Goal: Task Accomplishment & Management: Manage account settings

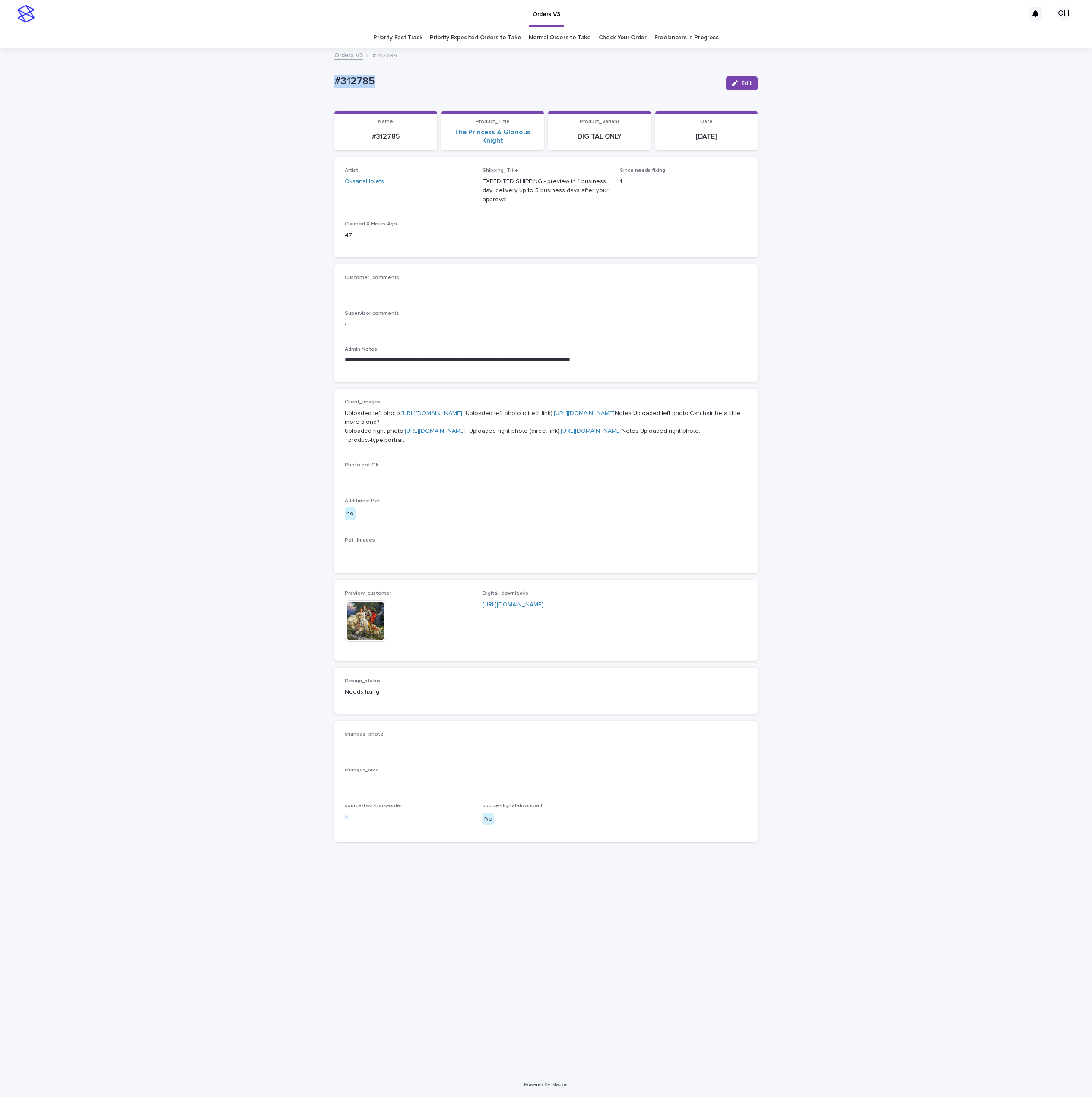
drag, startPoint x: 369, startPoint y: 80, endPoint x: 334, endPoint y: 75, distance: 35.4
click at [320, 75] on div "**********" at bounding box center [546, 560] width 1092 height 1023
copy p "#312785"
click at [415, 434] on link "[URL][DOMAIN_NAME]" at bounding box center [435, 431] width 61 height 6
click at [413, 434] on link "[URL][DOMAIN_NAME]" at bounding box center [435, 431] width 61 height 6
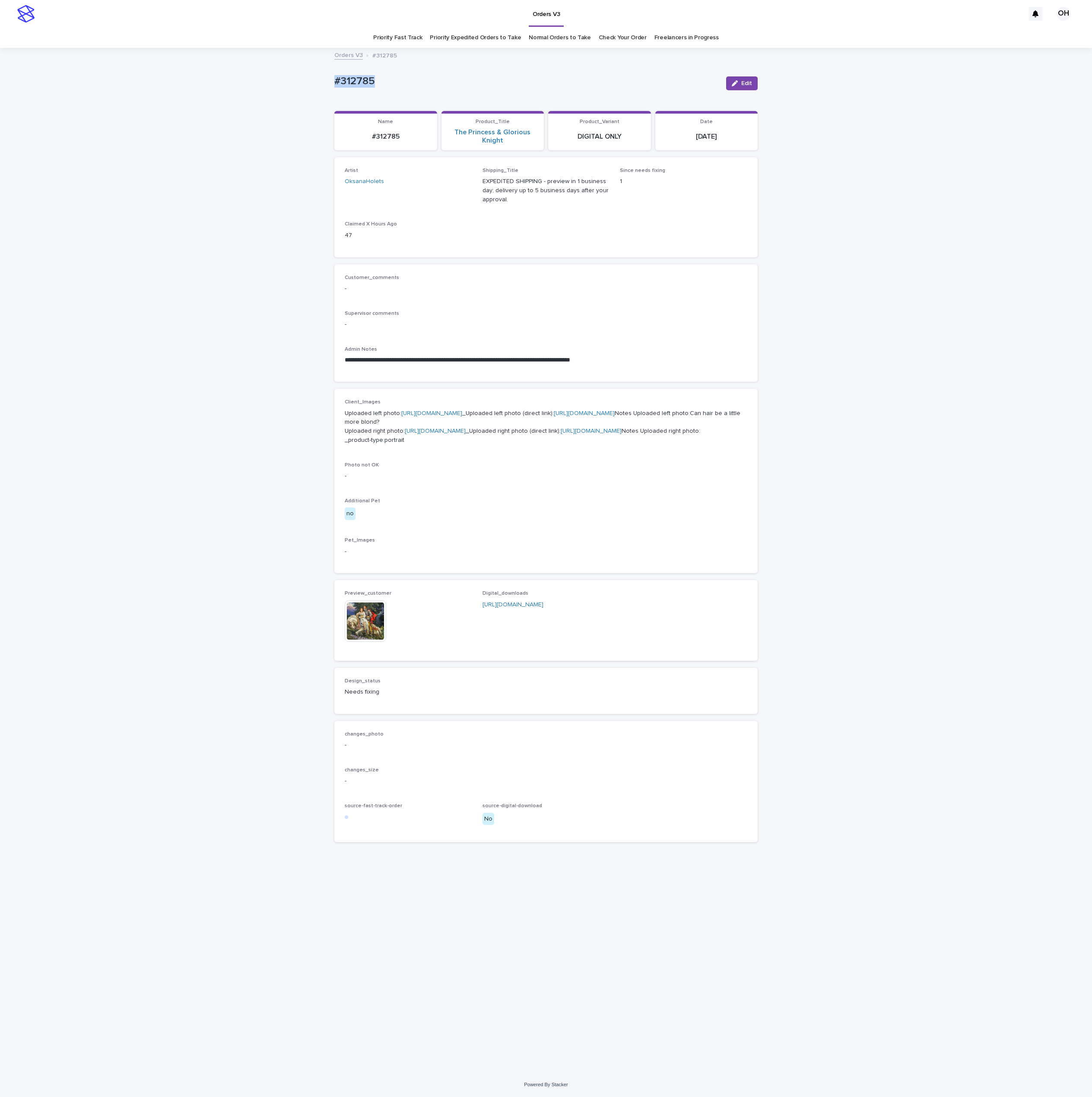
copy p "#312785"
click at [685, 206] on span "Since needs fixing 1" at bounding box center [684, 190] width 128 height 44
click at [559, 266] on div "**********" at bounding box center [546, 323] width 424 height 118
click at [752, 80] on button "Edit" at bounding box center [742, 83] width 32 height 14
click at [393, 657] on div "Add" at bounding box center [414, 633] width 42 height 48
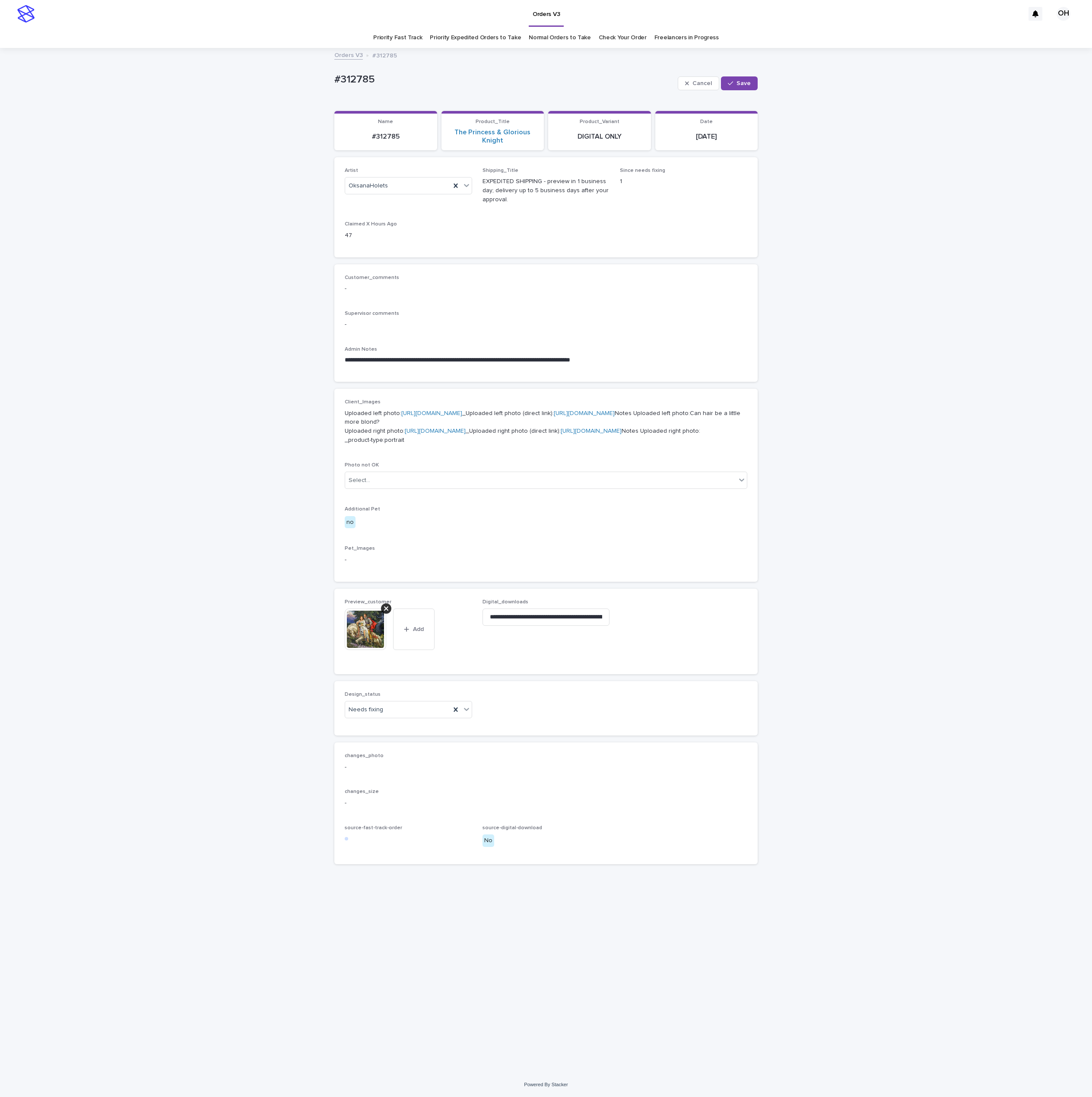
click at [386, 612] on icon at bounding box center [386, 608] width 4 height 7
click at [369, 618] on span "Add" at bounding box center [370, 616] width 11 height 6
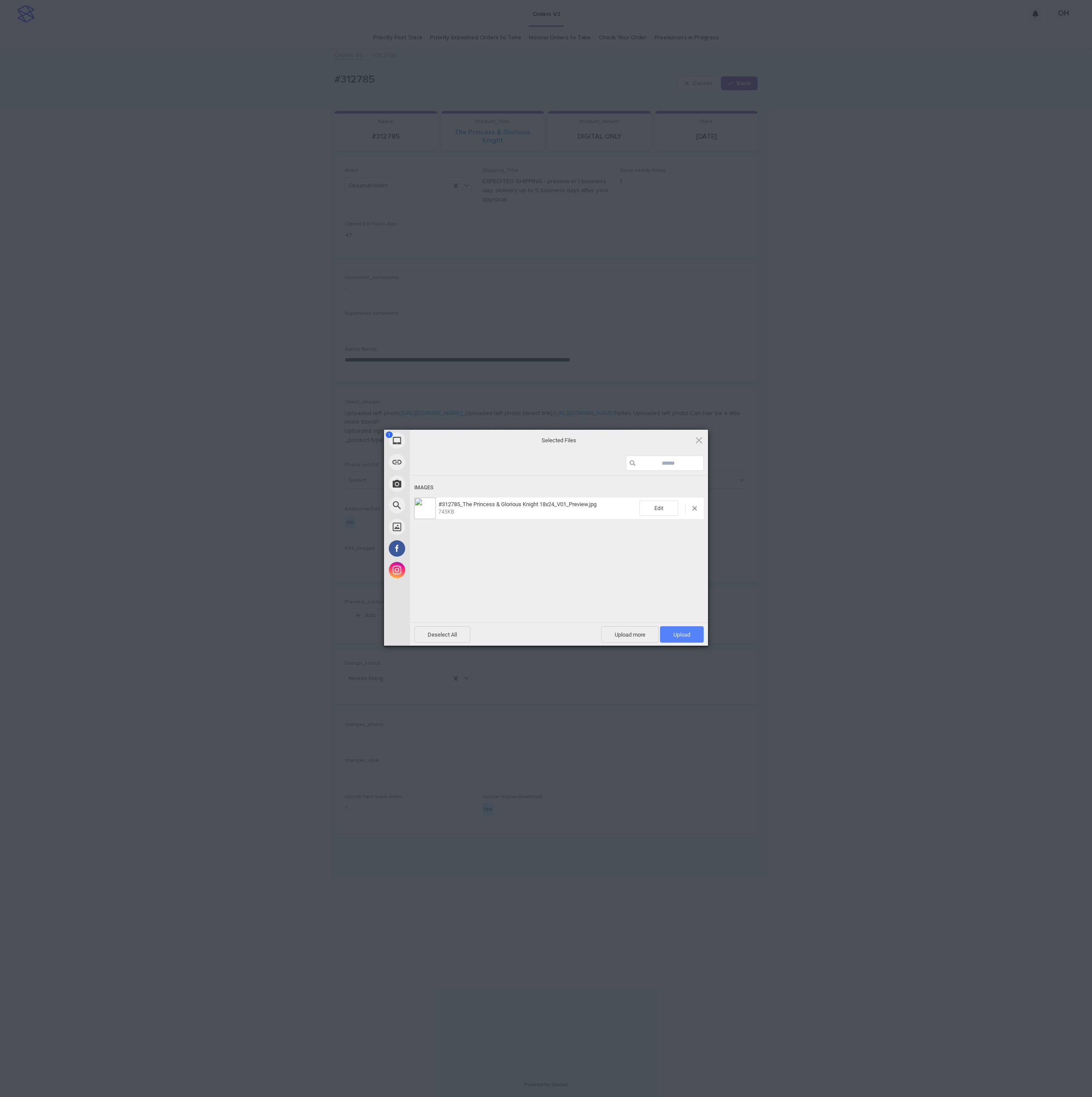
drag, startPoint x: 688, startPoint y: 629, endPoint x: 676, endPoint y: 626, distance: 12.4
click at [688, 629] on span "Upload 1" at bounding box center [682, 634] width 44 height 17
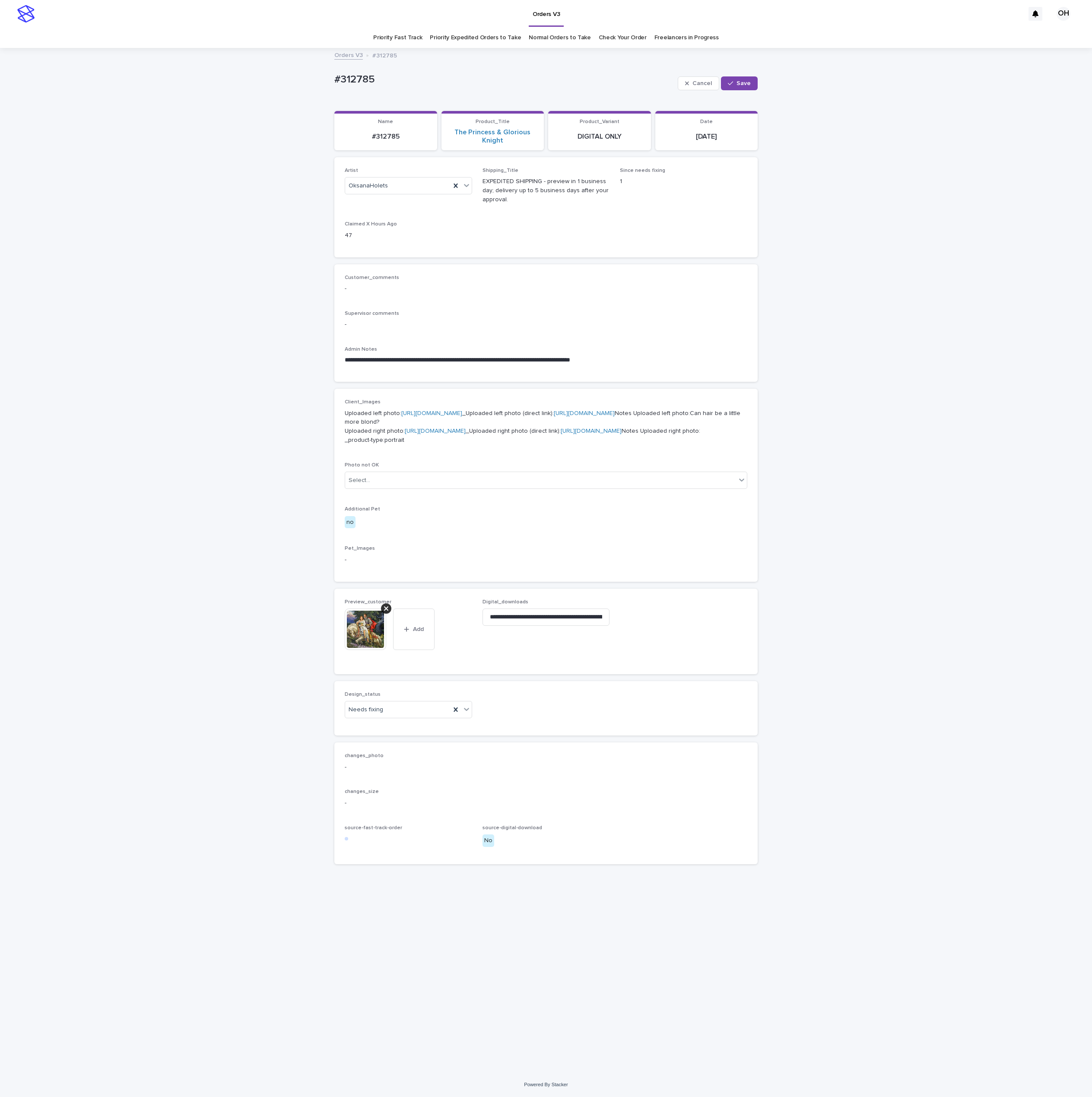
click at [586, 287] on p "-" at bounding box center [546, 289] width 403 height 9
drag, startPoint x: 349, startPoint y: 79, endPoint x: 345, endPoint y: 84, distance: 6.4
click at [305, 84] on div "**********" at bounding box center [546, 560] width 1092 height 1023
drag, startPoint x: 355, startPoint y: 82, endPoint x: 359, endPoint y: 82, distance: 4.0
copy p "#312785"
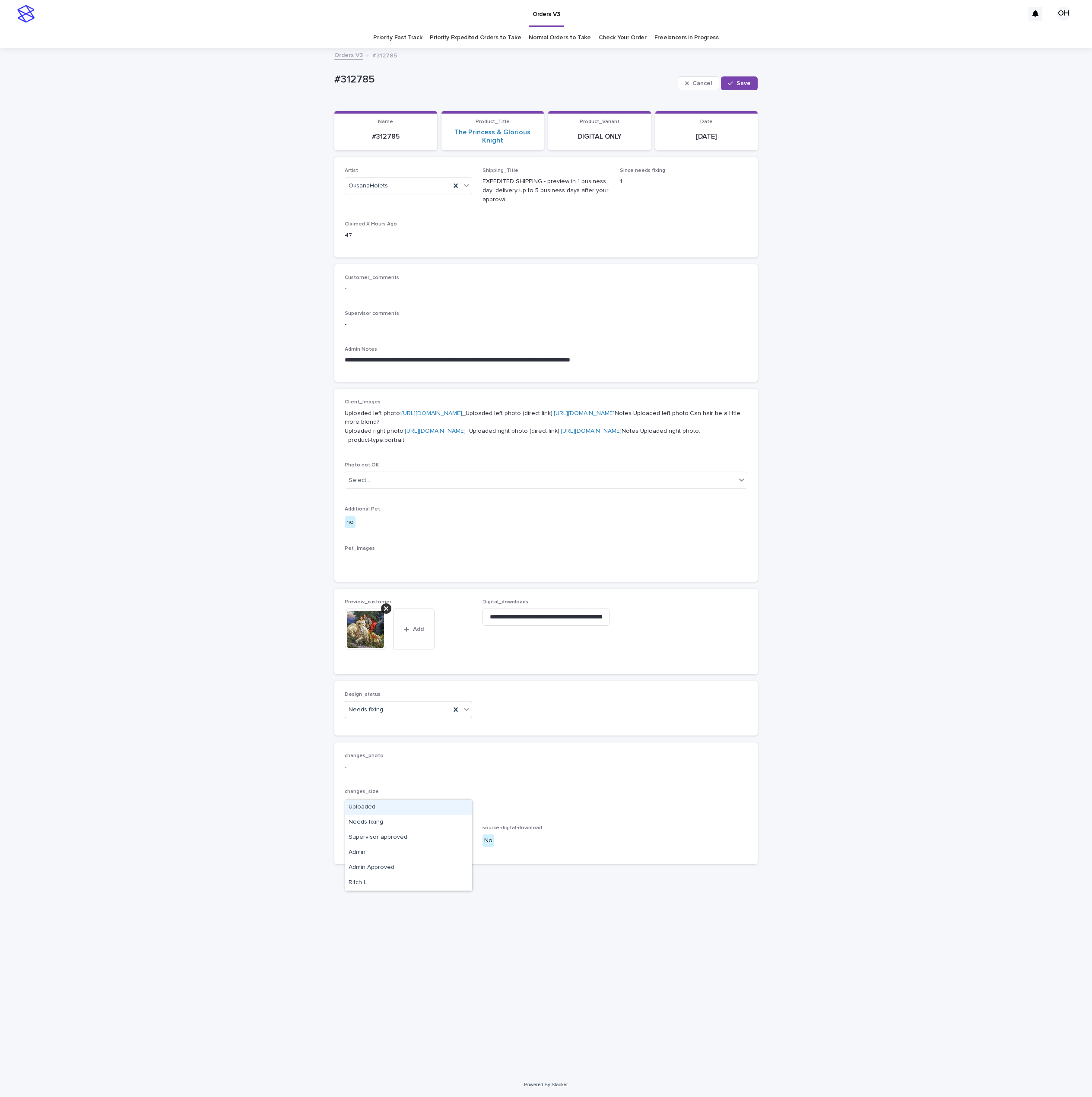
click at [422, 717] on div "Needs fixing" at bounding box center [398, 710] width 105 height 14
click at [399, 810] on div "Uploaded" at bounding box center [408, 807] width 127 height 15
click at [676, 231] on div "Artist OksanaHolets Shipping_Title EXPEDITED SHIPPING - preview in 1 business d…" at bounding box center [546, 207] width 403 height 79
drag, startPoint x: 745, startPoint y: 88, endPoint x: 742, endPoint y: 81, distance: 7.6
click at [745, 87] on button "Save" at bounding box center [739, 83] width 37 height 14
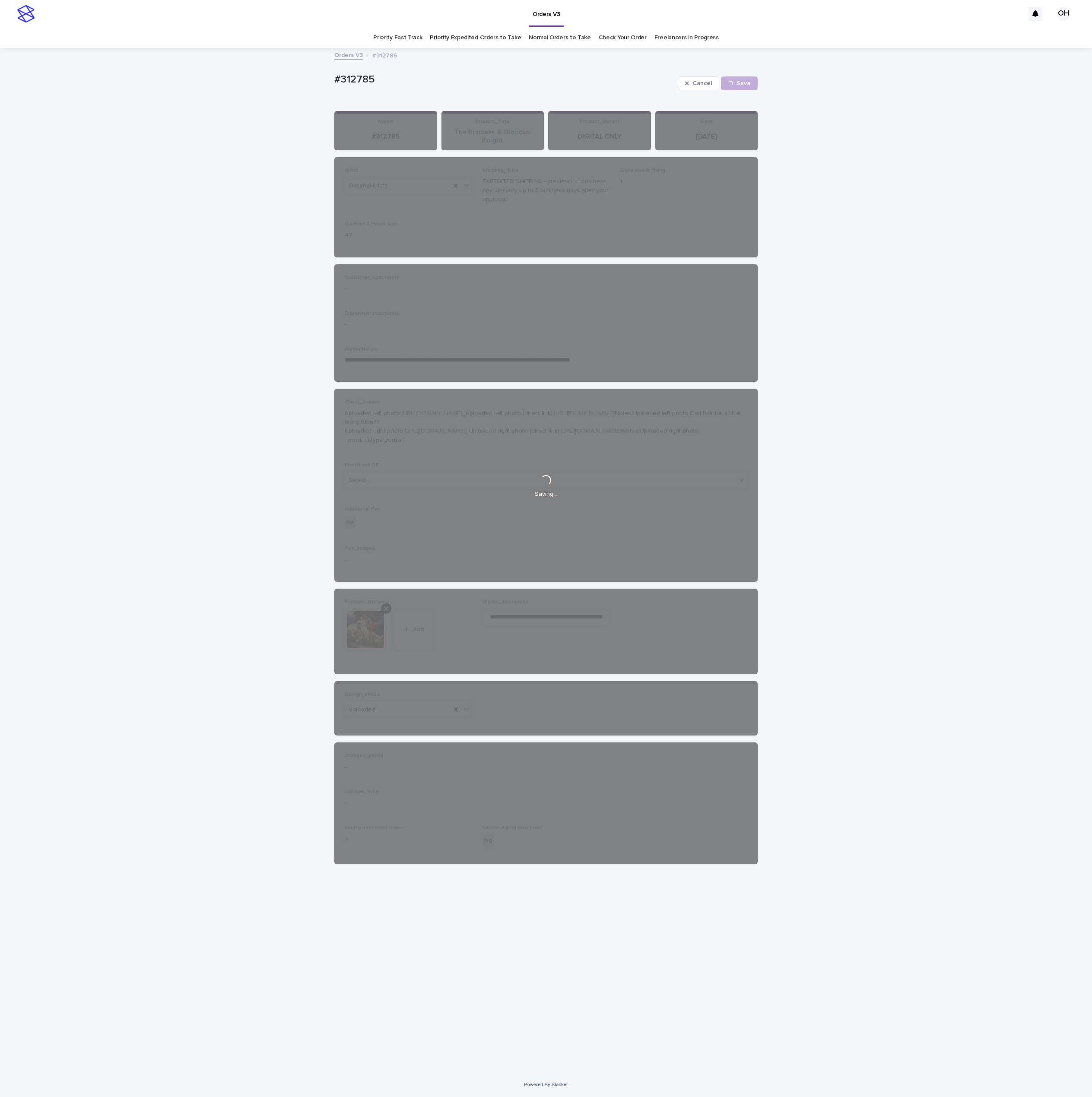
drag, startPoint x: 410, startPoint y: 81, endPoint x: 345, endPoint y: 82, distance: 65.0
click at [345, 82] on p "#312785" at bounding box center [504, 80] width 340 height 12
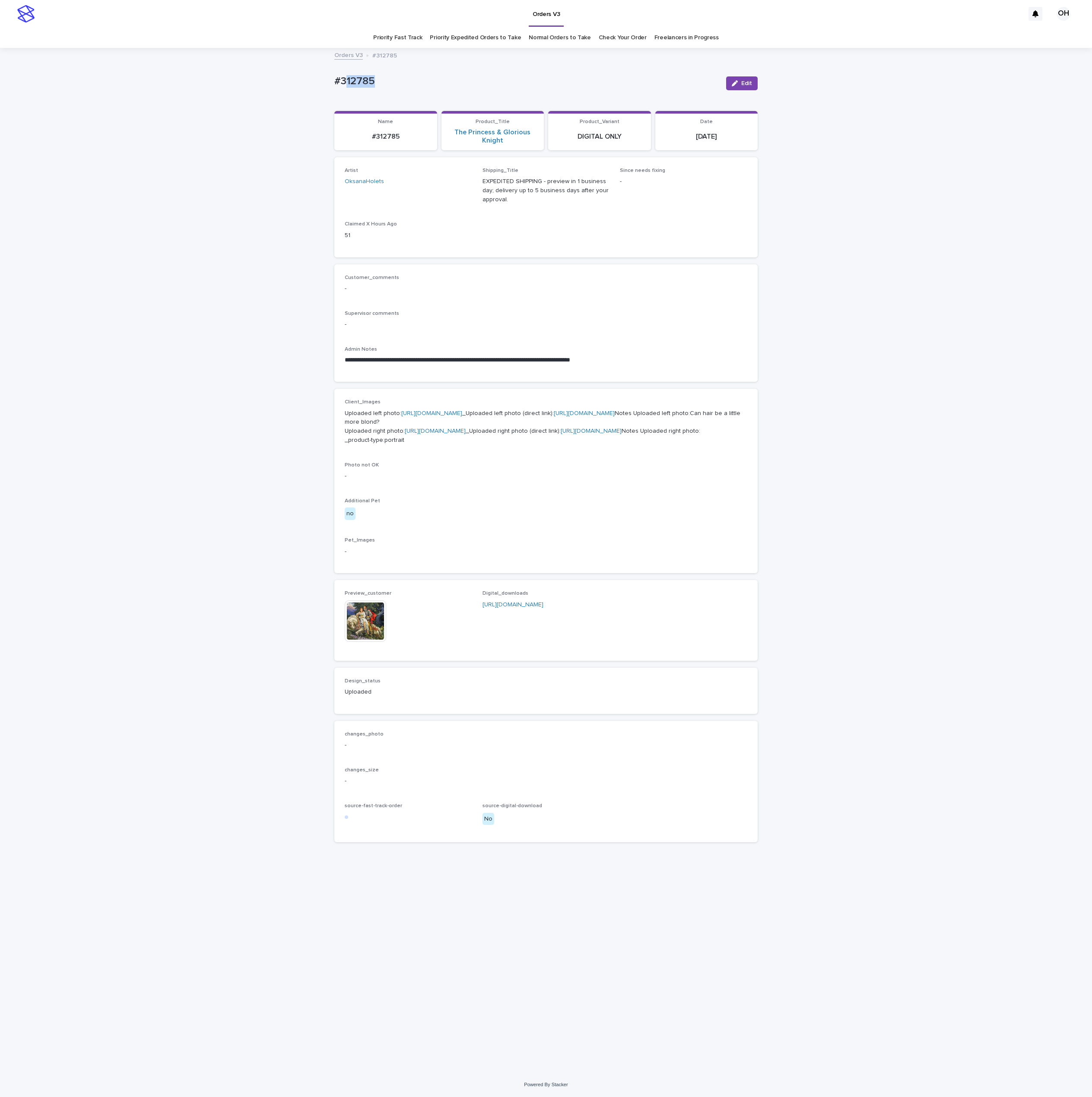
click at [360, 72] on div "#312785 Edit" at bounding box center [546, 83] width 424 height 34
drag, startPoint x: 385, startPoint y: 78, endPoint x: 272, endPoint y: 79, distance: 113.0
click at [272, 79] on div "**********" at bounding box center [546, 560] width 1092 height 1023
copy p "#312785"
drag, startPoint x: 872, startPoint y: 236, endPoint x: 909, endPoint y: 121, distance: 120.8
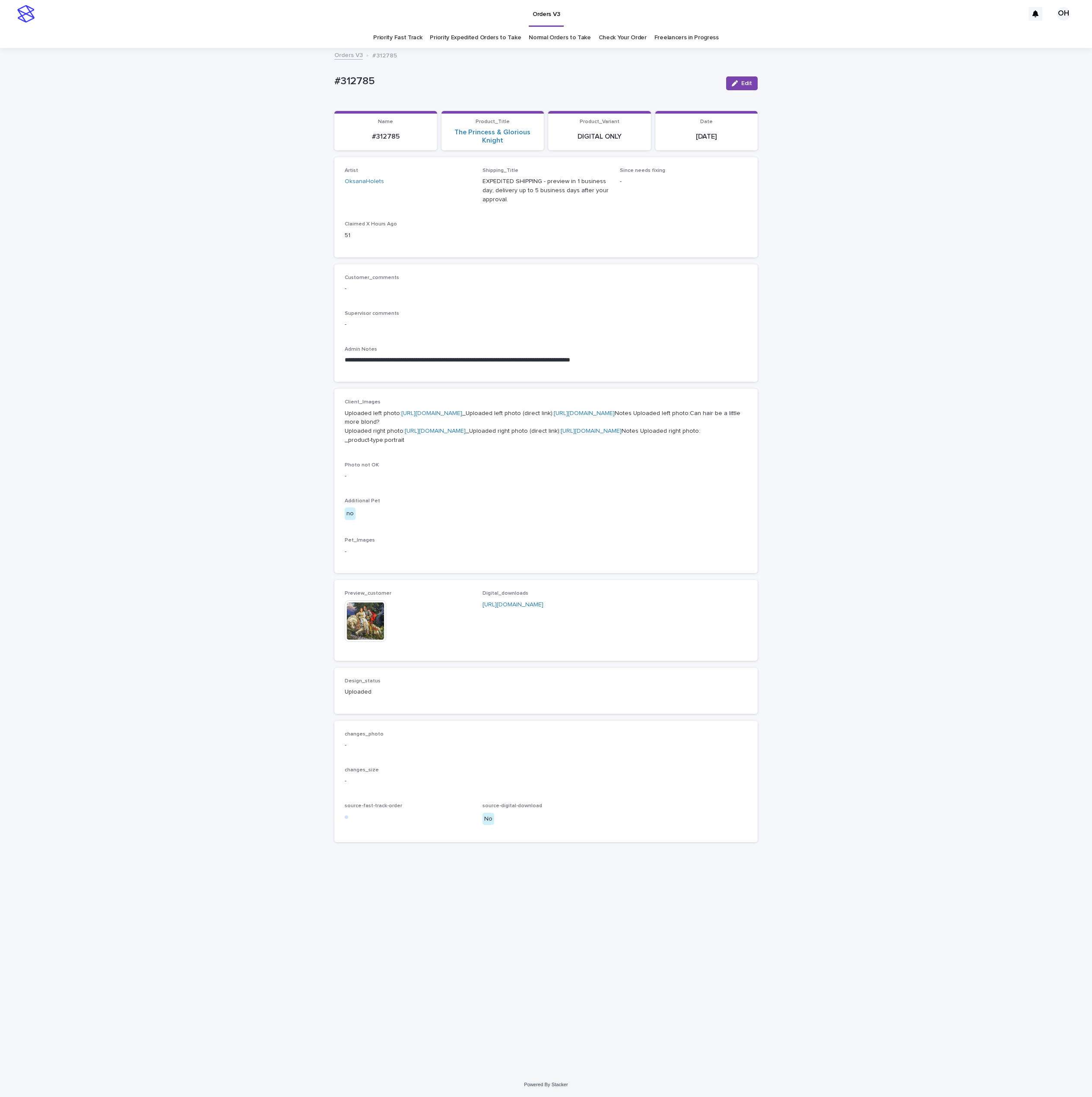
click at [872, 235] on div "**********" at bounding box center [546, 560] width 1092 height 1023
click at [619, 41] on link "Check Your Order" at bounding box center [623, 37] width 48 height 20
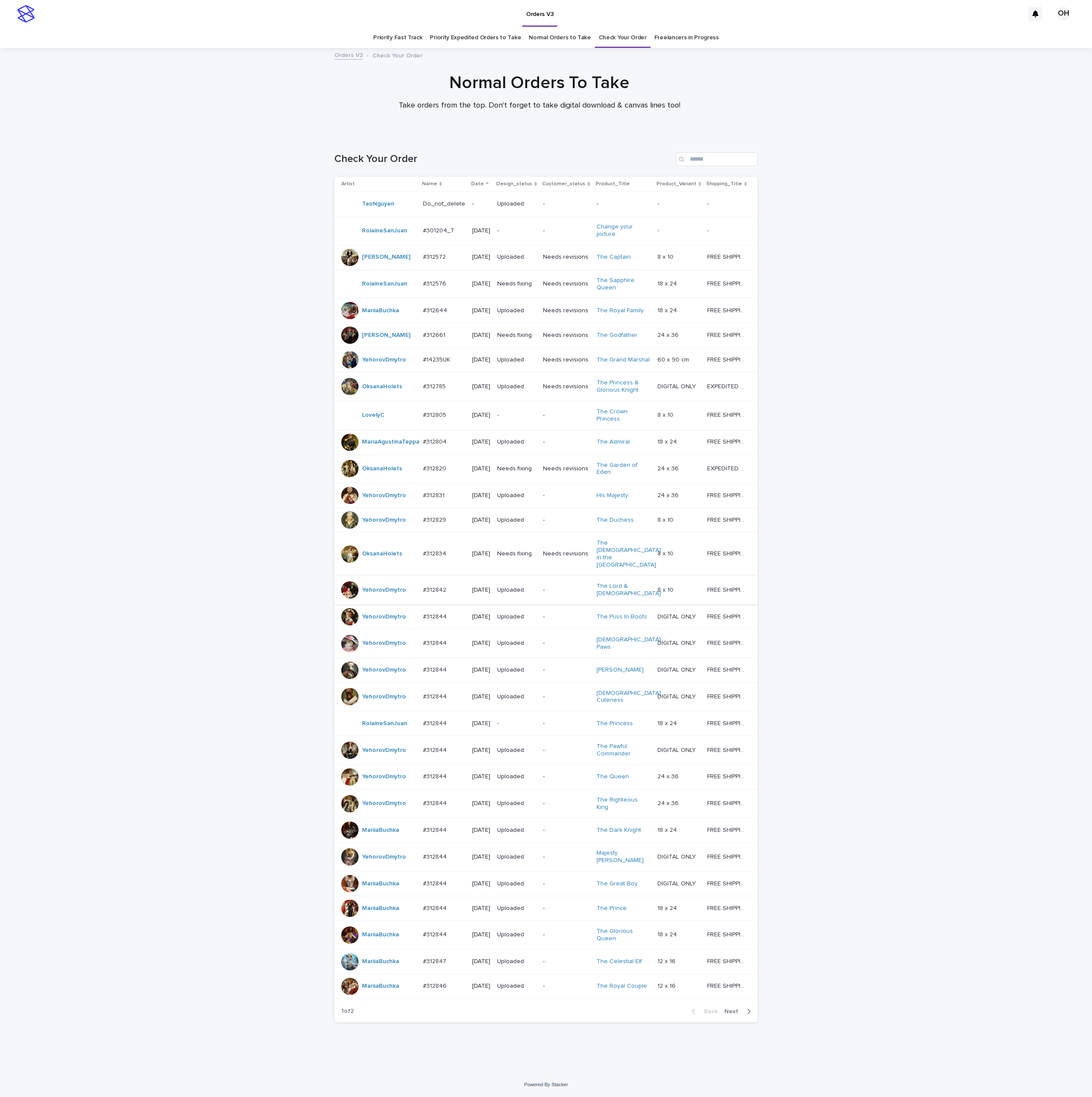
scroll to position [56, 0]
click at [725, 1016] on div "Back Next" at bounding box center [721, 1011] width 73 height 21
click at [701, 153] on input "Search" at bounding box center [717, 159] width 82 height 14
click at [424, 464] on p "#312820" at bounding box center [436, 468] width 25 height 9
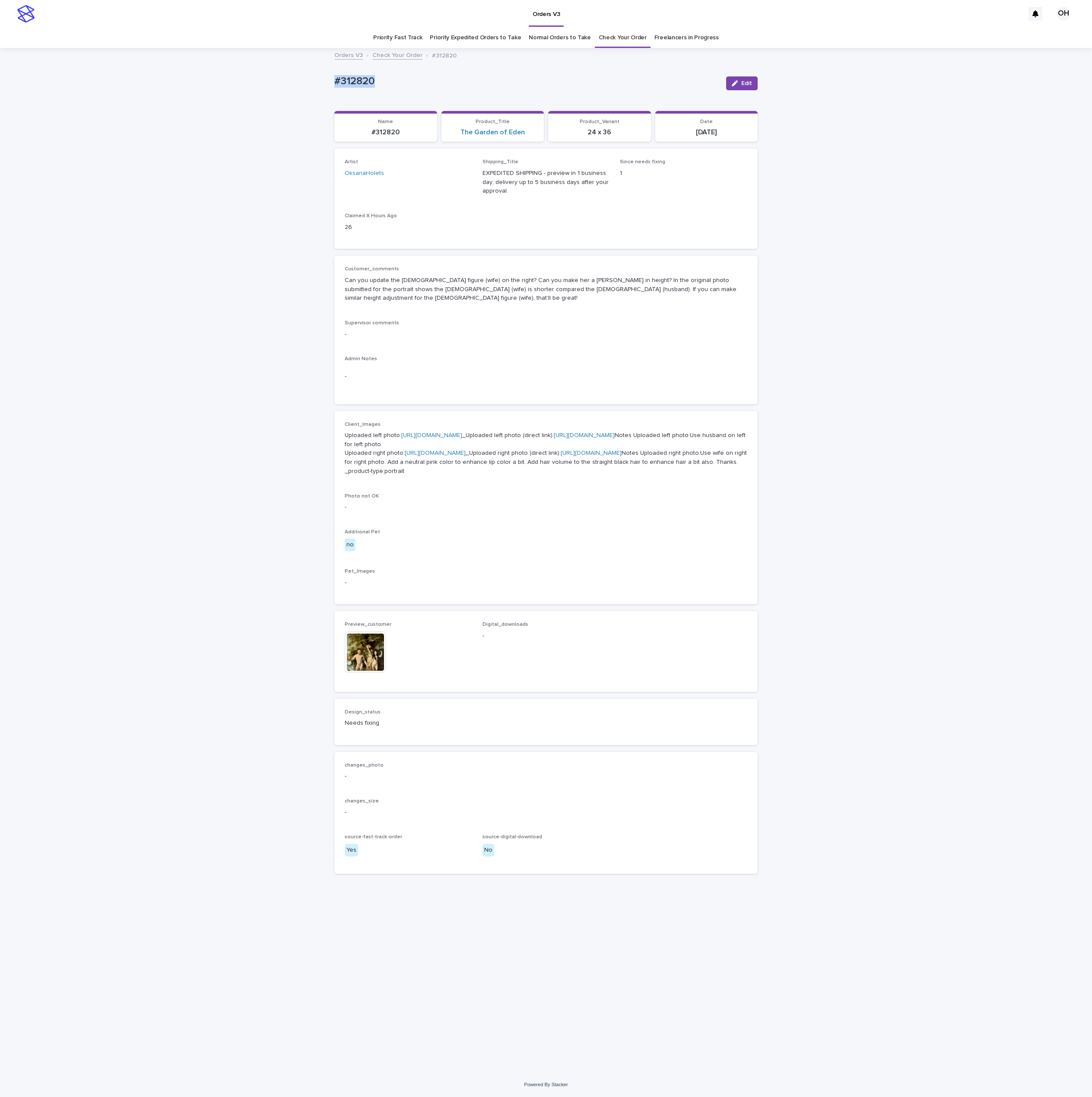
drag, startPoint x: 399, startPoint y: 83, endPoint x: 363, endPoint y: 78, distance: 36.3
click at [324, 89] on div "Loading... Saving… Loading... Saving… #312820 Edit #312820 Edit Sorry, there wa…" at bounding box center [546, 560] width 1092 height 1023
copy p "#312820"
click at [379, 673] on img at bounding box center [365, 652] width 42 height 41
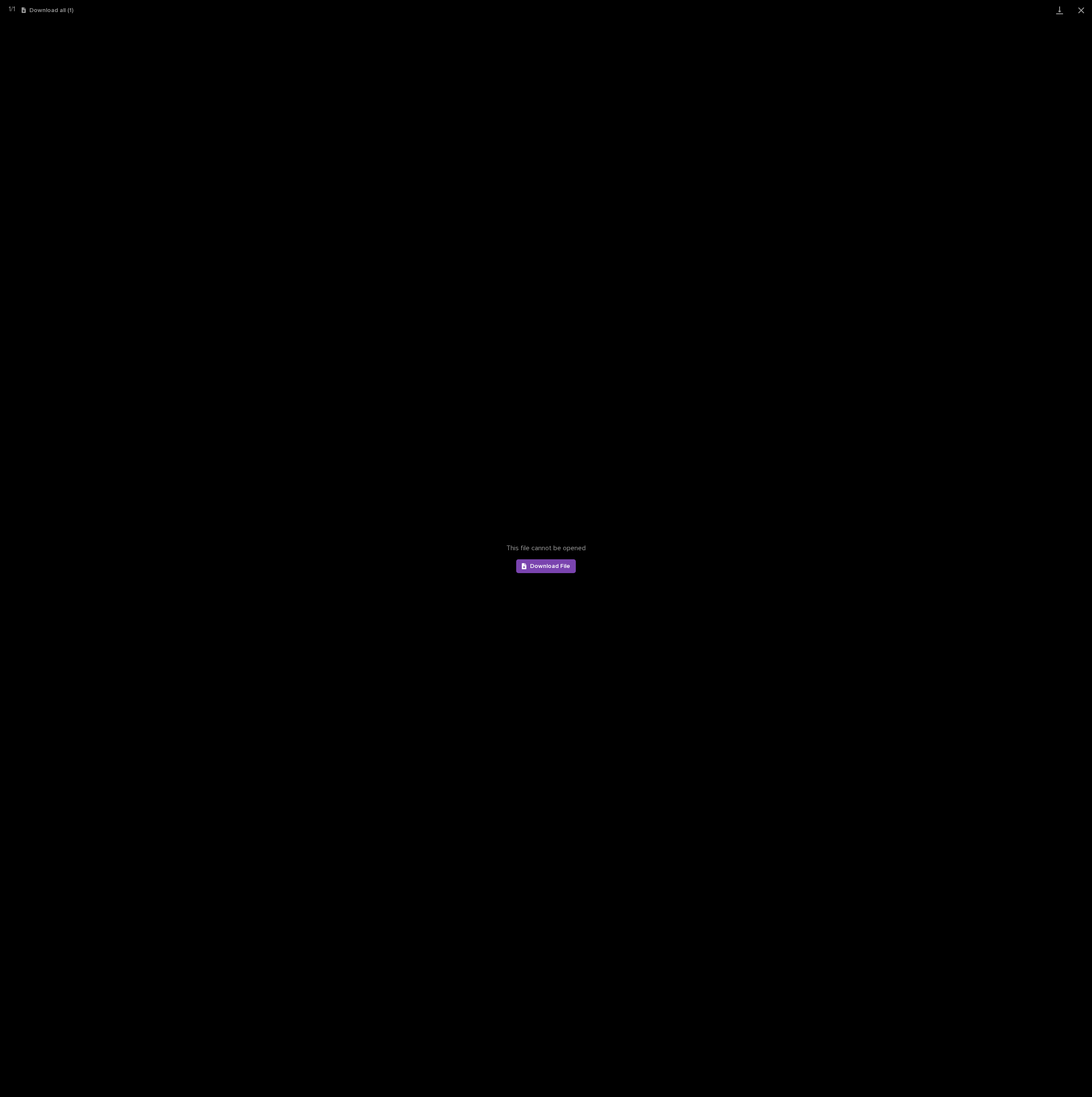
click at [813, 529] on div "This file cannot be opened Download File" at bounding box center [546, 558] width 1092 height 1076
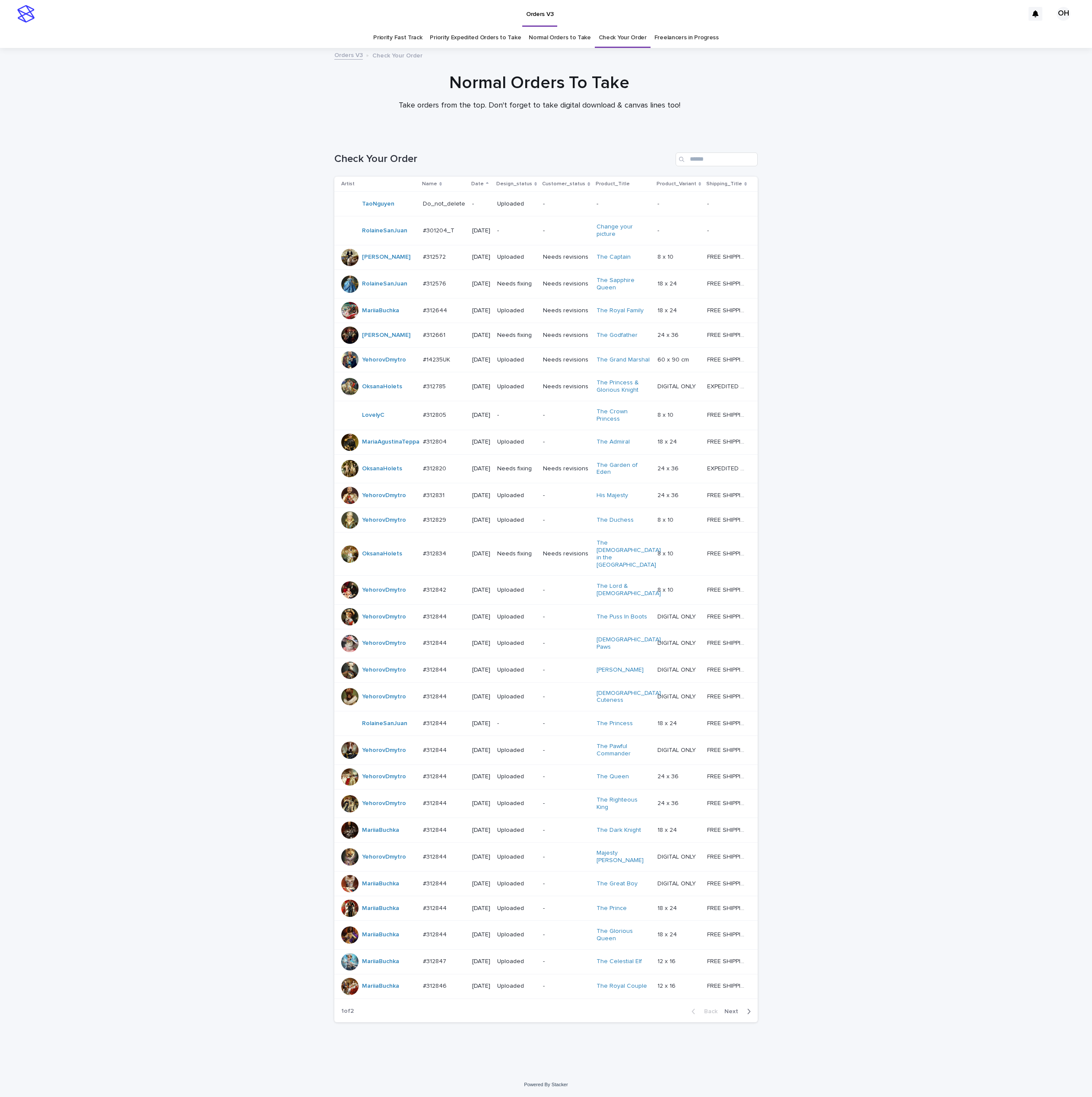
scroll to position [28, 0]
click at [427, 464] on p "#312820" at bounding box center [436, 468] width 25 height 9
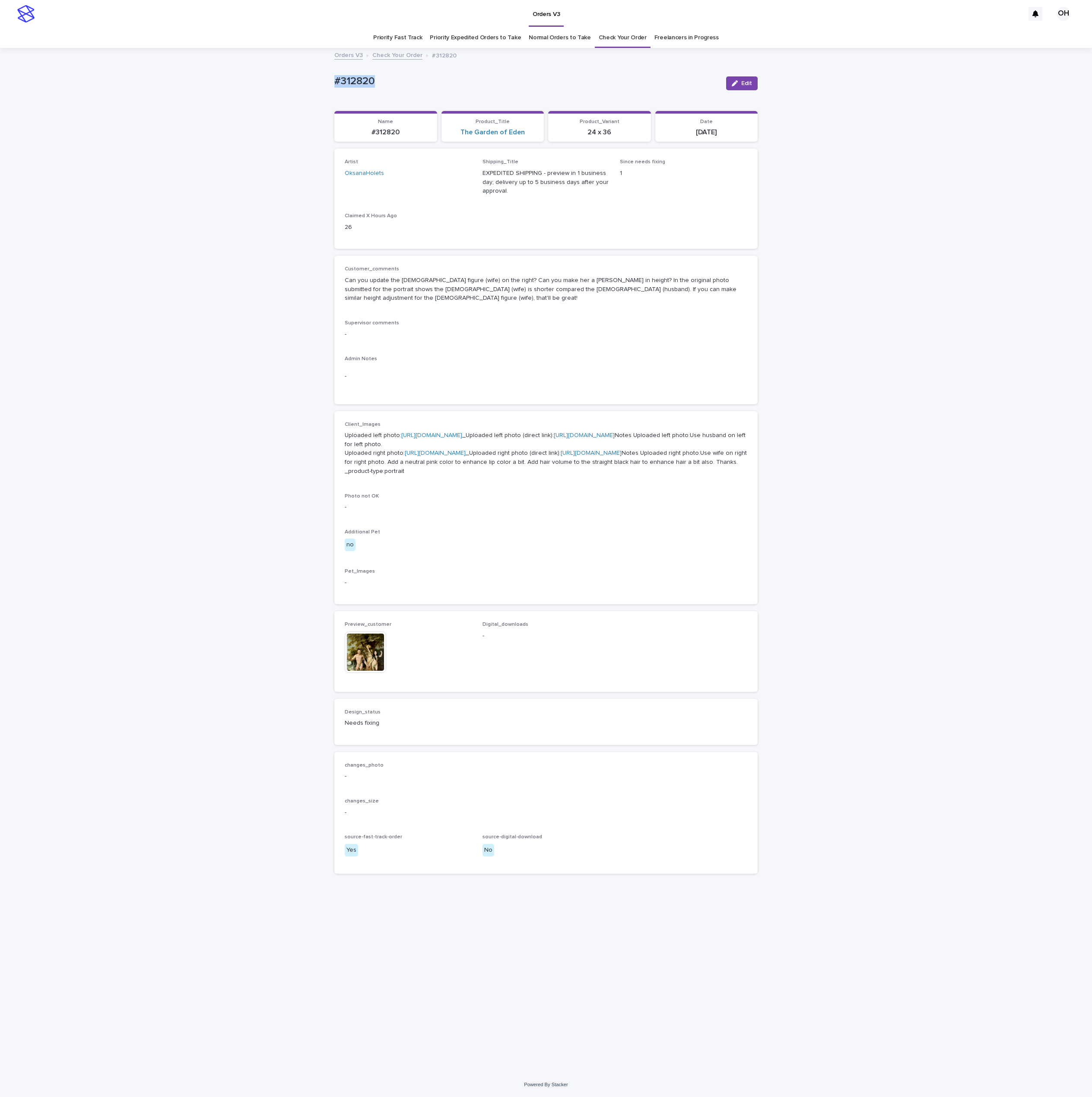
drag, startPoint x: 394, startPoint y: 72, endPoint x: 511, endPoint y: 227, distance: 194.2
click at [320, 75] on div "Loading... Saving… Loading... Saving… #312820 Edit #312820 Edit Sorry, there wa…" at bounding box center [546, 560] width 1092 height 1023
click at [522, 284] on p "Can you update the [DEMOGRAPHIC_DATA] figure (wife) on the right? Can you make …" at bounding box center [546, 290] width 403 height 27
drag, startPoint x: 719, startPoint y: 286, endPoint x: 303, endPoint y: 280, distance: 416.0
click at [303, 280] on div "Loading... Saving… Loading... Saving… #312820 Edit #312820 Edit Sorry, there wa…" at bounding box center [546, 560] width 1092 height 1023
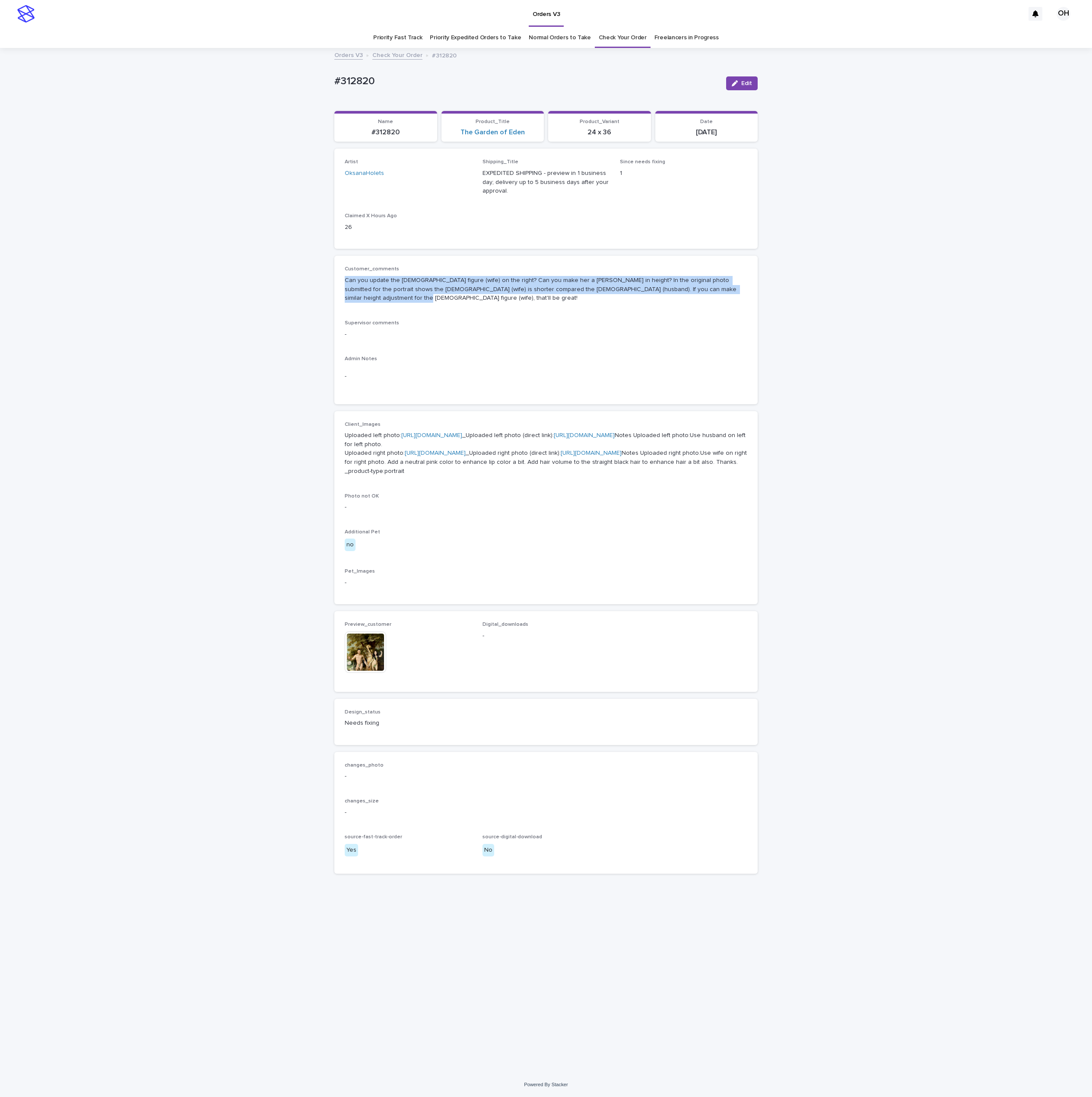
click at [479, 295] on div "Customer_comments Can you update the [DEMOGRAPHIC_DATA] figure (wife) on the ri…" at bounding box center [546, 288] width 403 height 44
click at [453, 456] on link "[URL][DOMAIN_NAME]" at bounding box center [435, 453] width 61 height 6
drag, startPoint x: 386, startPoint y: 77, endPoint x: 310, endPoint y: 75, distance: 76.0
click at [310, 75] on div "Loading... Saving… Loading... Saving… #312820 Edit #312820 Edit Sorry, there wa…" at bounding box center [546, 560] width 1092 height 1023
copy p "#312820"
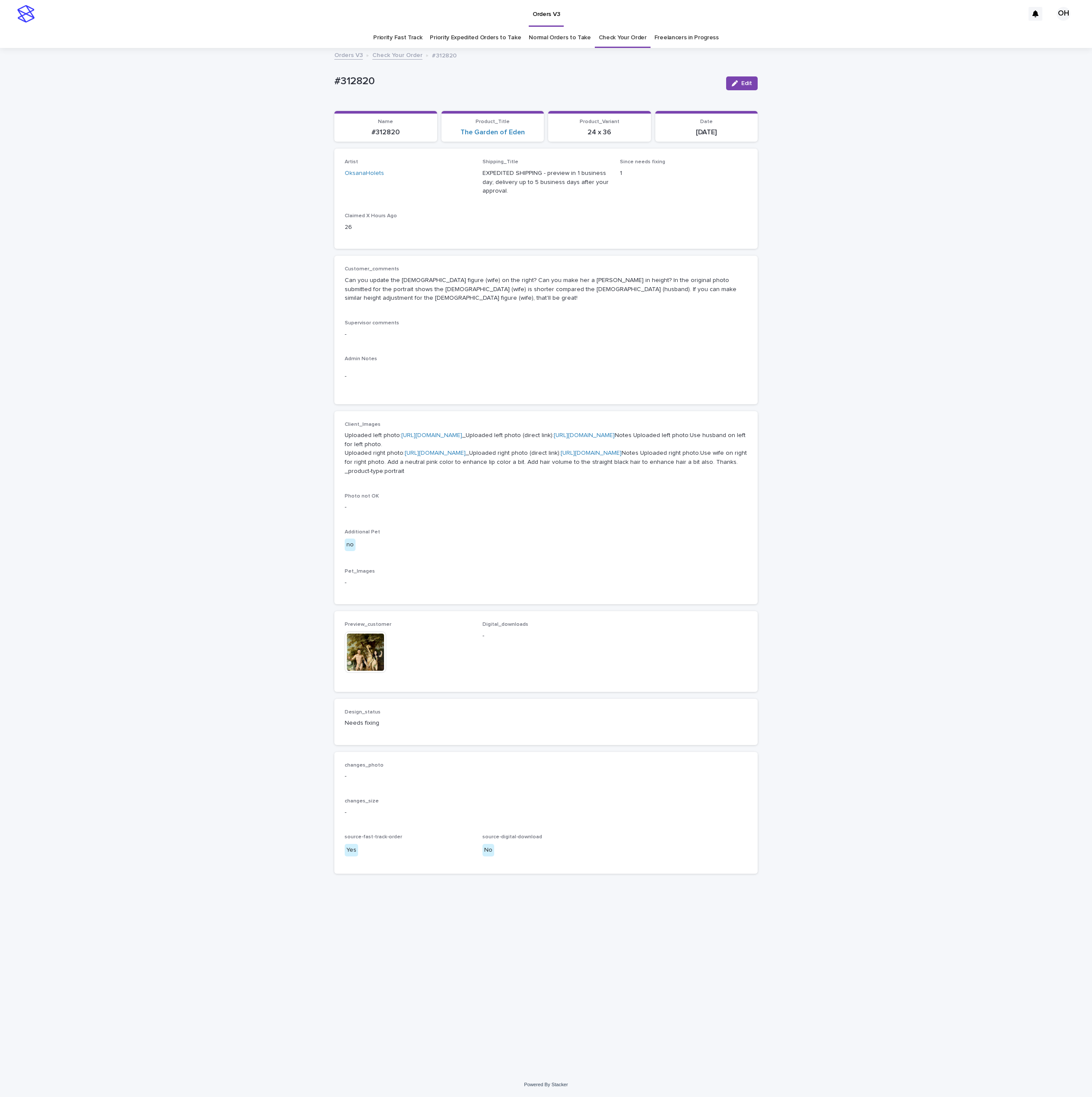
click at [678, 218] on div "Artist OksanaHolets Shipping_Title EXPEDITED SHIPPING - preview in 1 business d…" at bounding box center [546, 199] width 403 height 79
click at [752, 80] on button "Edit" at bounding box center [742, 83] width 32 height 14
click at [387, 645] on div at bounding box center [386, 639] width 10 height 10
click at [369, 650] on span "Add" at bounding box center [370, 646] width 11 height 6
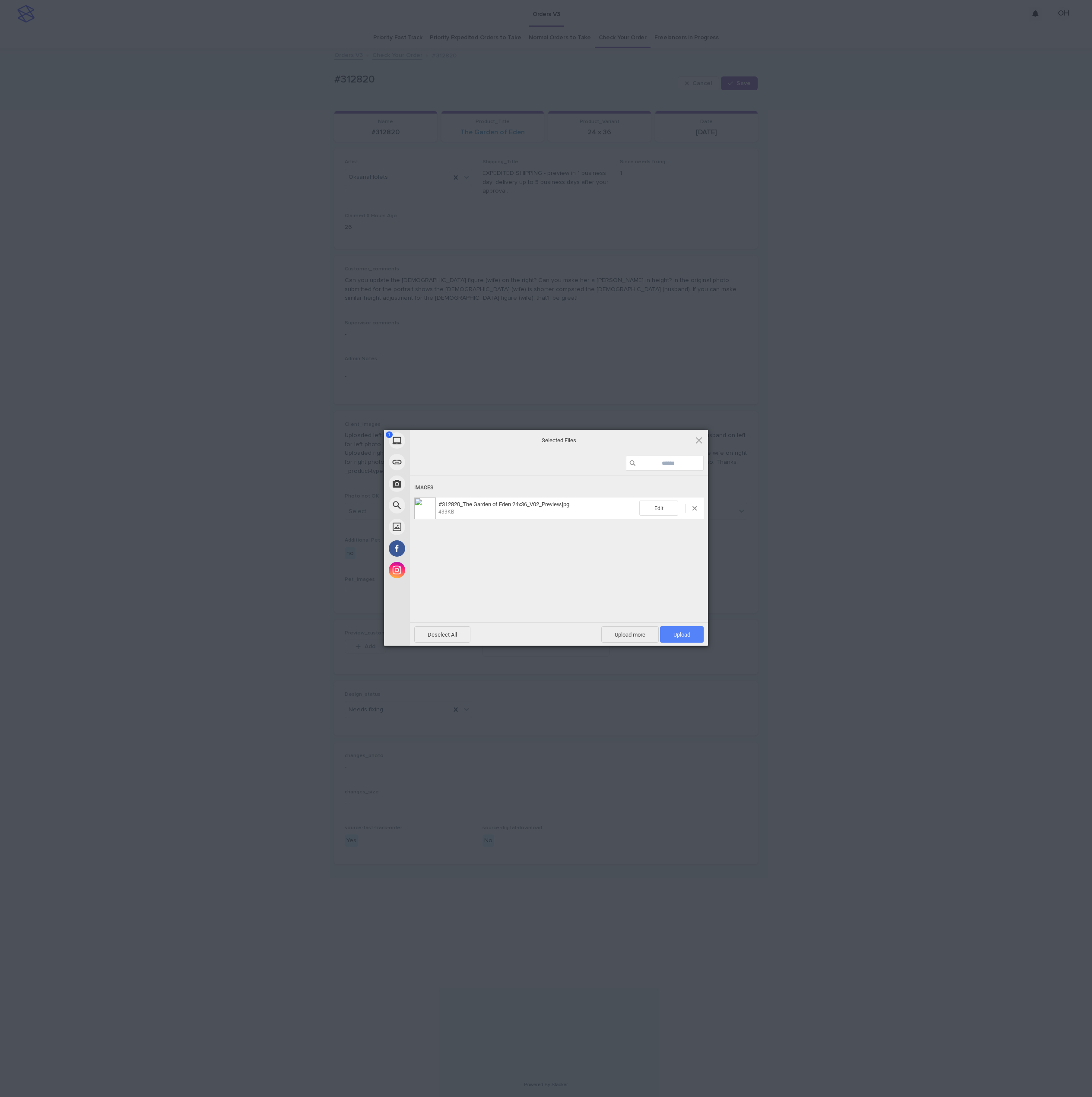
click at [701, 628] on span "Upload 1" at bounding box center [682, 634] width 44 height 17
click at [883, 512] on div "My Device Link (URL) Take Photo Web Search Unsplash Facebook Instagram Uploaded…" at bounding box center [546, 548] width 1092 height 1097
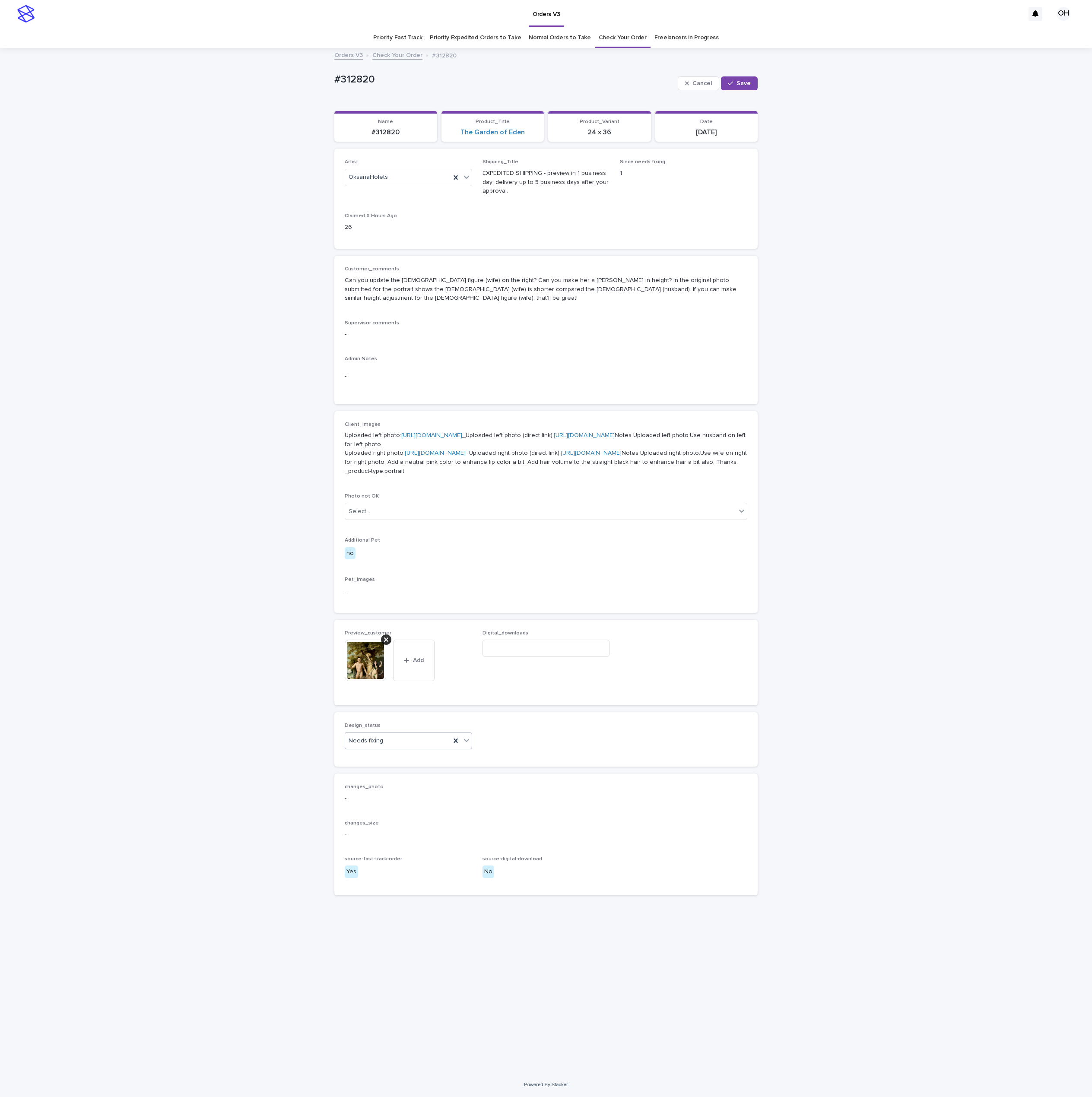
click at [384, 745] on input "text" at bounding box center [385, 741] width 1 height 7
click at [373, 829] on div "Uploaded" at bounding box center [408, 830] width 127 height 15
click at [739, 75] on div "Cancel Save" at bounding box center [718, 83] width 80 height 34
click at [737, 84] on button "Save" at bounding box center [739, 83] width 37 height 14
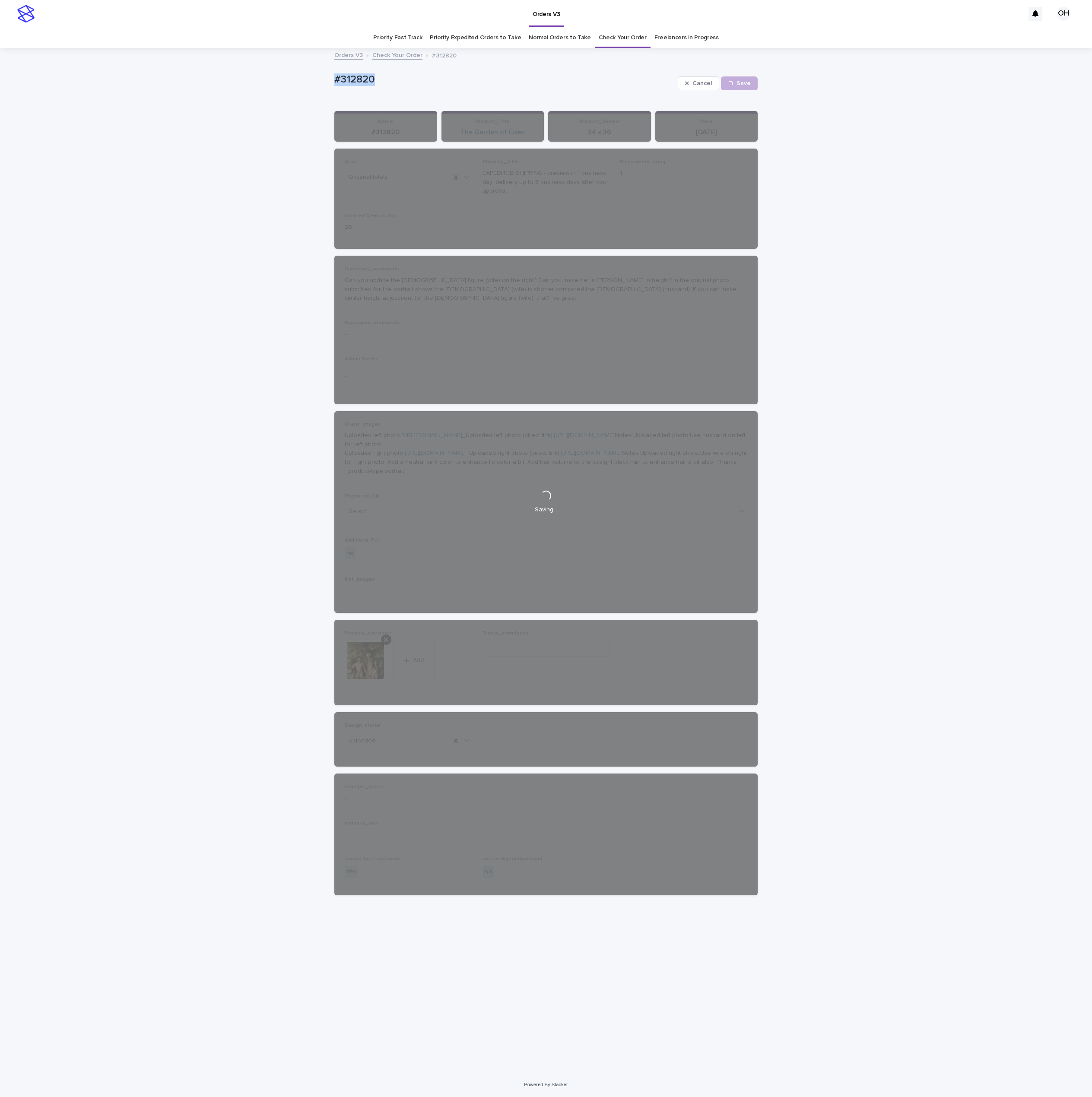
drag, startPoint x: 386, startPoint y: 72, endPoint x: 324, endPoint y: 75, distance: 62.1
click at [318, 74] on div "Loading... Saving… Loading... Saving… #312820 Cancel Save #312820 Cancel Loadin…" at bounding box center [546, 560] width 1092 height 1023
copy p "#312820"
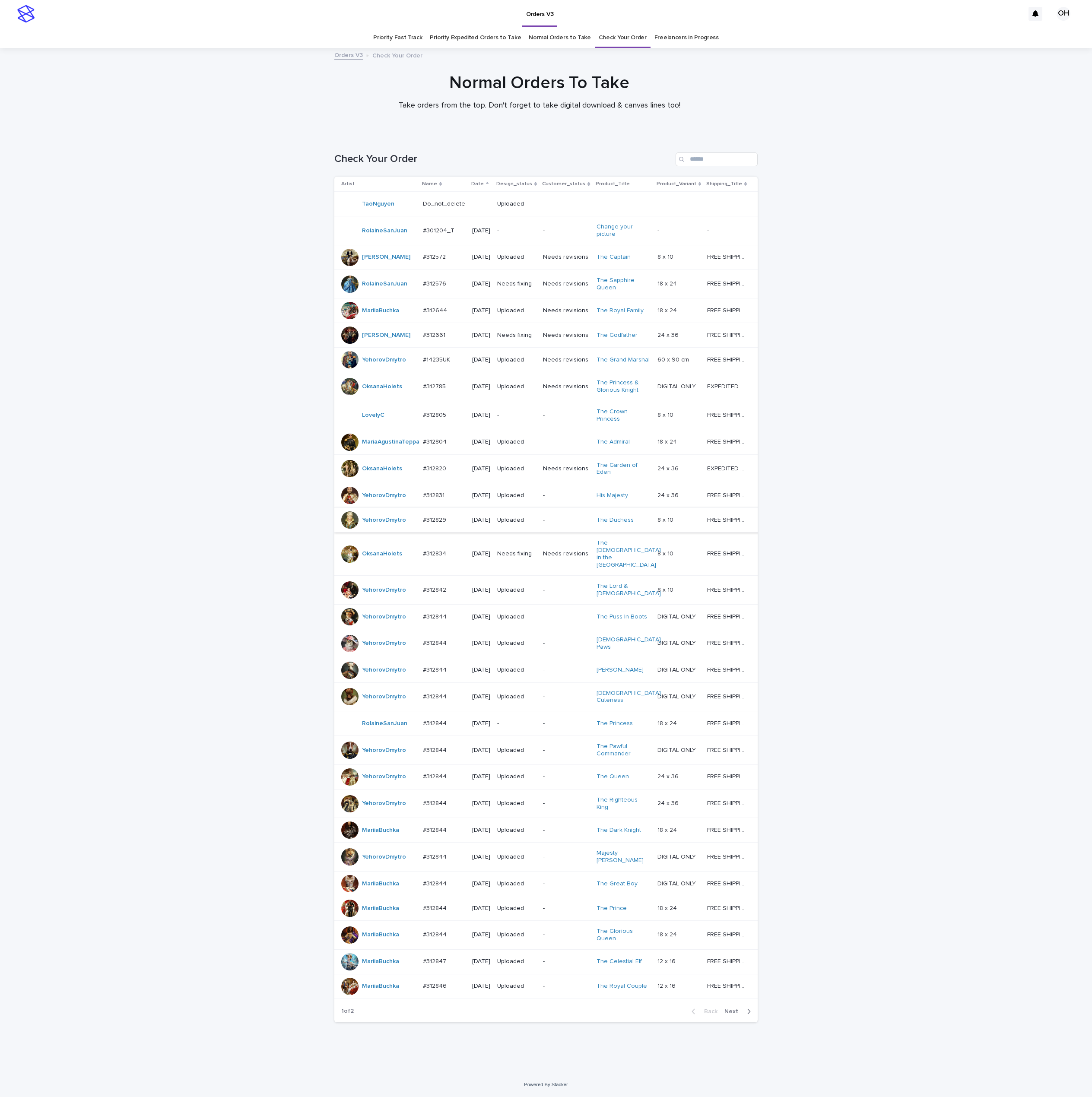
scroll to position [56, 0]
click at [432, 548] on p "#312834" at bounding box center [436, 553] width 25 height 9
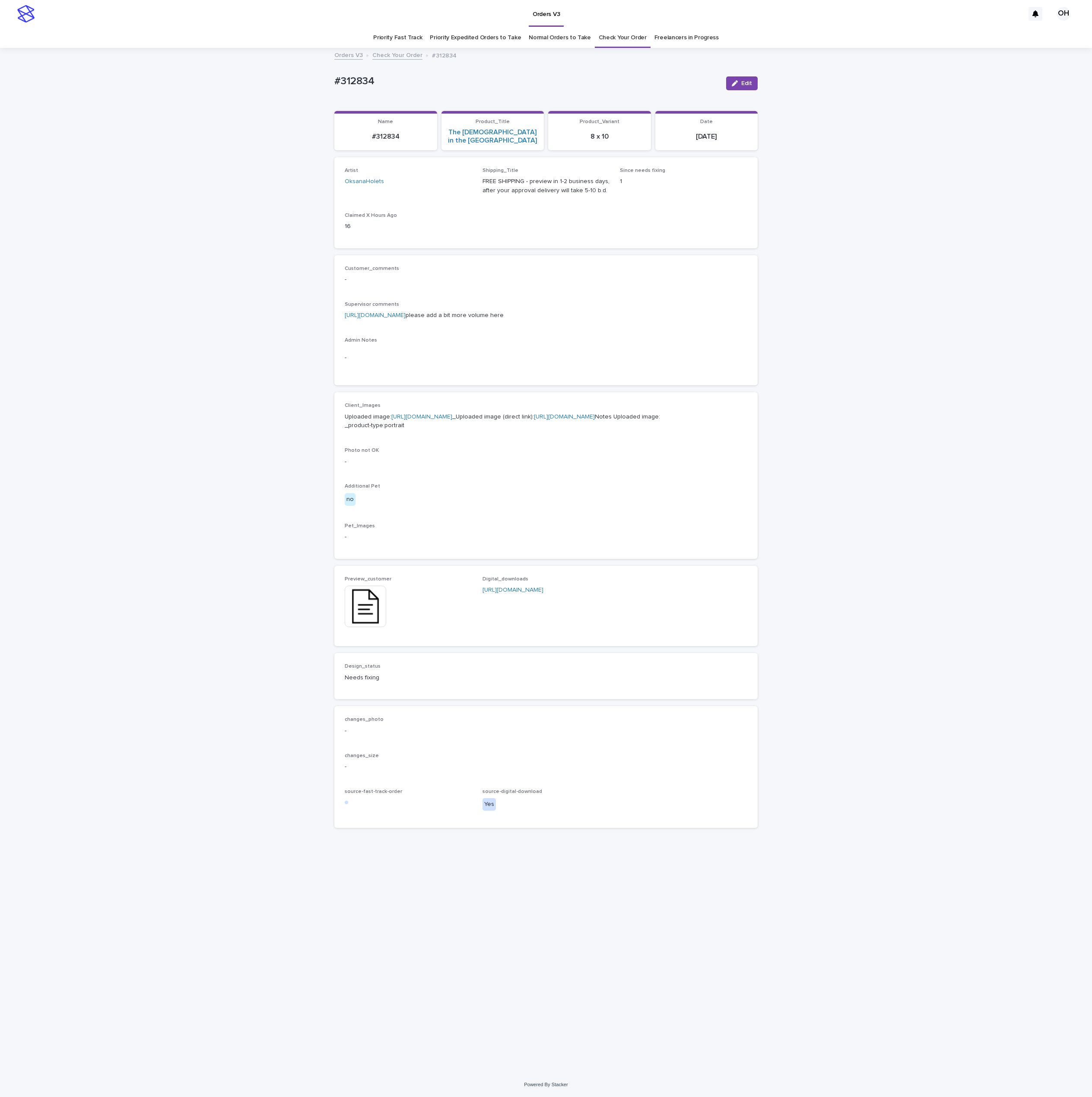
click at [386, 312] on link "[URL][DOMAIN_NAME]" at bounding box center [375, 315] width 61 height 6
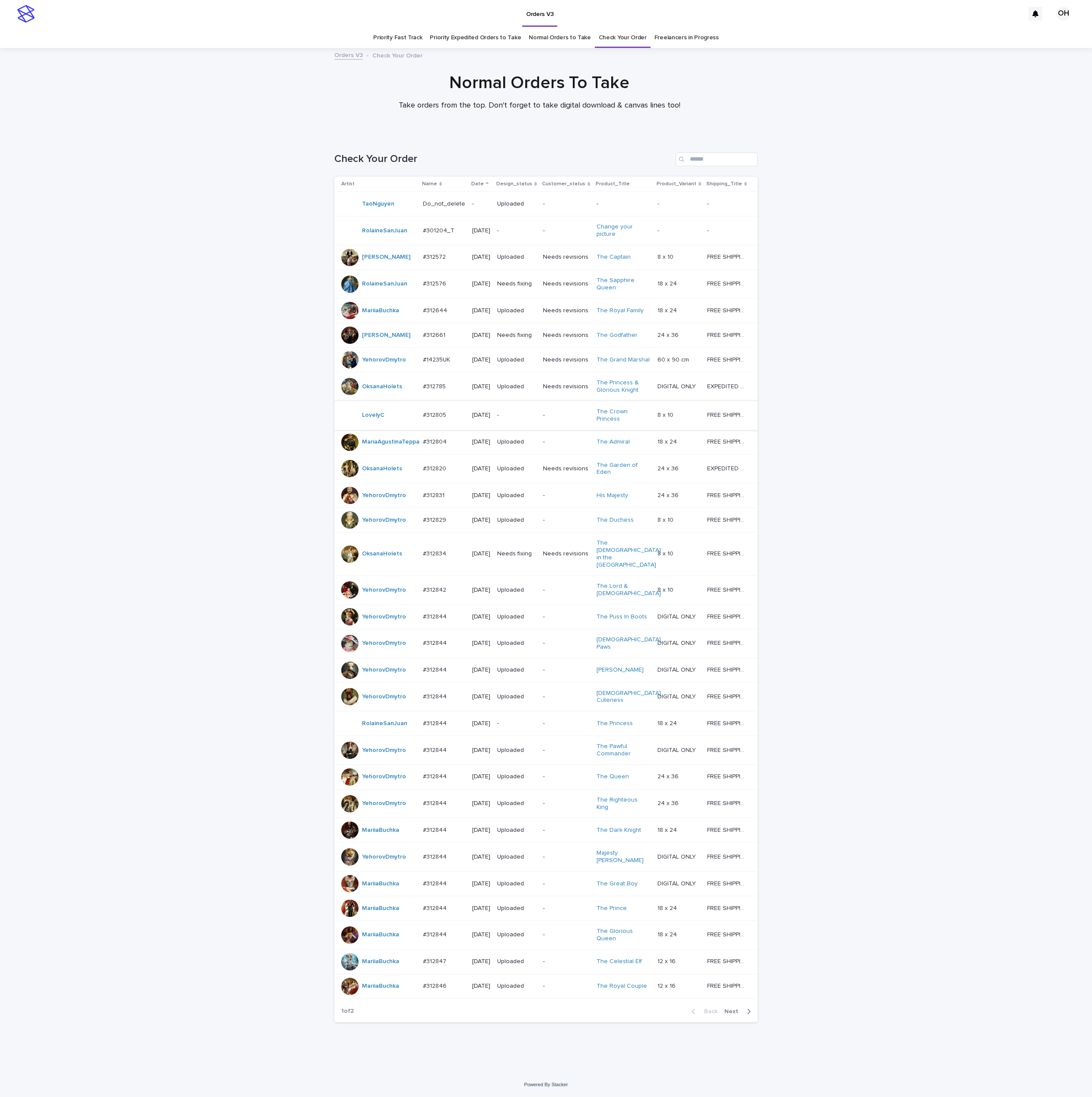
scroll to position [28, 0]
click at [436, 495] on p "#312831" at bounding box center [435, 495] width 23 height 9
click at [906, 135] on div "Loading... Saving… Loading... Saving… Check Your Order Artist Name Date Design_…" at bounding box center [546, 604] width 1092 height 937
click at [431, 551] on p "#312834" at bounding box center [436, 553] width 25 height 9
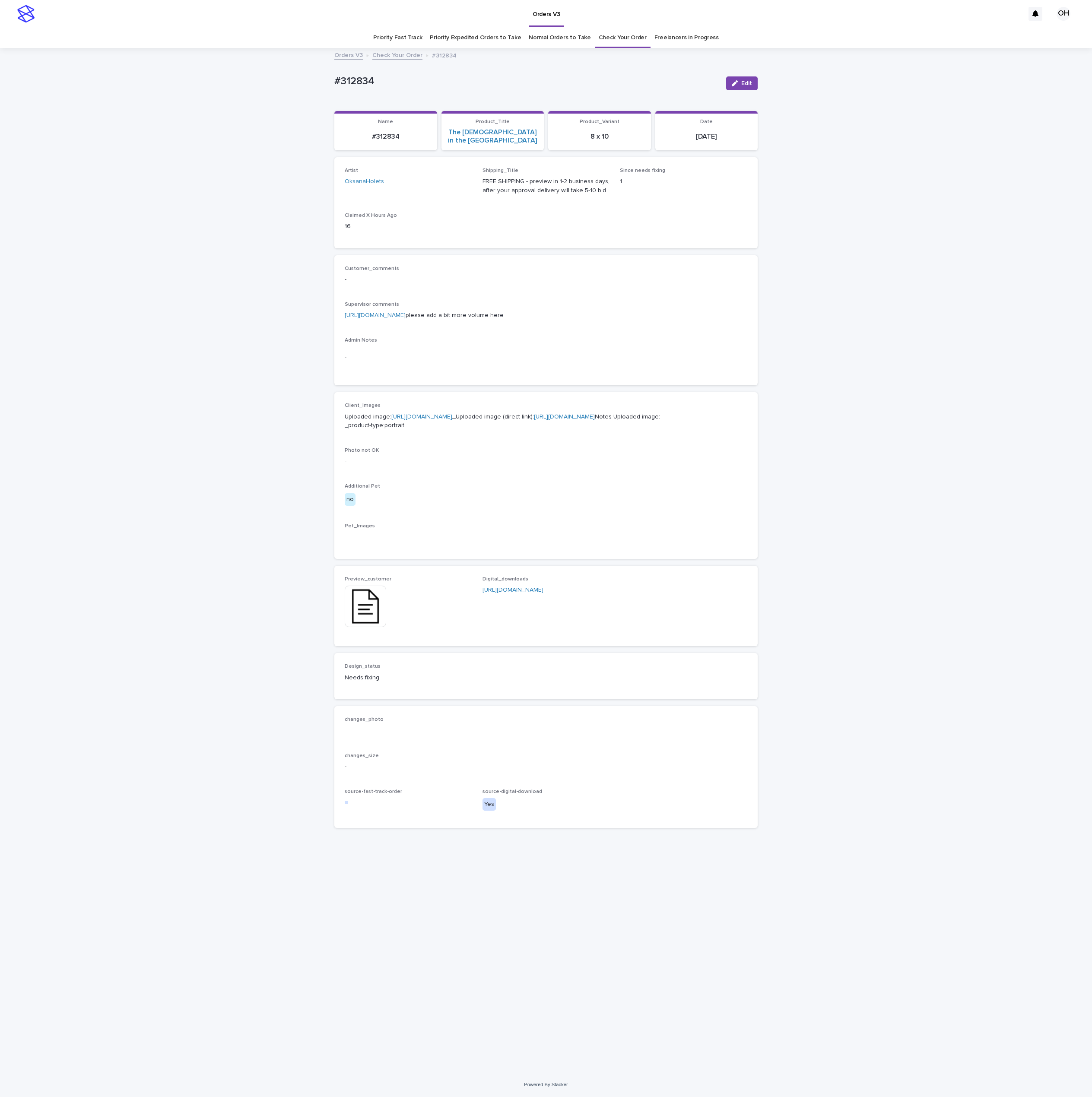
click at [571, 311] on p "[URL][DOMAIN_NAME] please add a bit more volume here" at bounding box center [546, 315] width 403 height 9
click at [937, 127] on div "Loading... Saving… Loading... Saving… #312834 Edit #312834 Edit Sorry, there wa…" at bounding box center [546, 560] width 1092 height 1023
click at [748, 81] on span "Edit" at bounding box center [747, 83] width 11 height 6
click at [382, 599] on div at bounding box center [386, 593] width 10 height 10
click at [370, 604] on span "Add" at bounding box center [370, 601] width 11 height 6
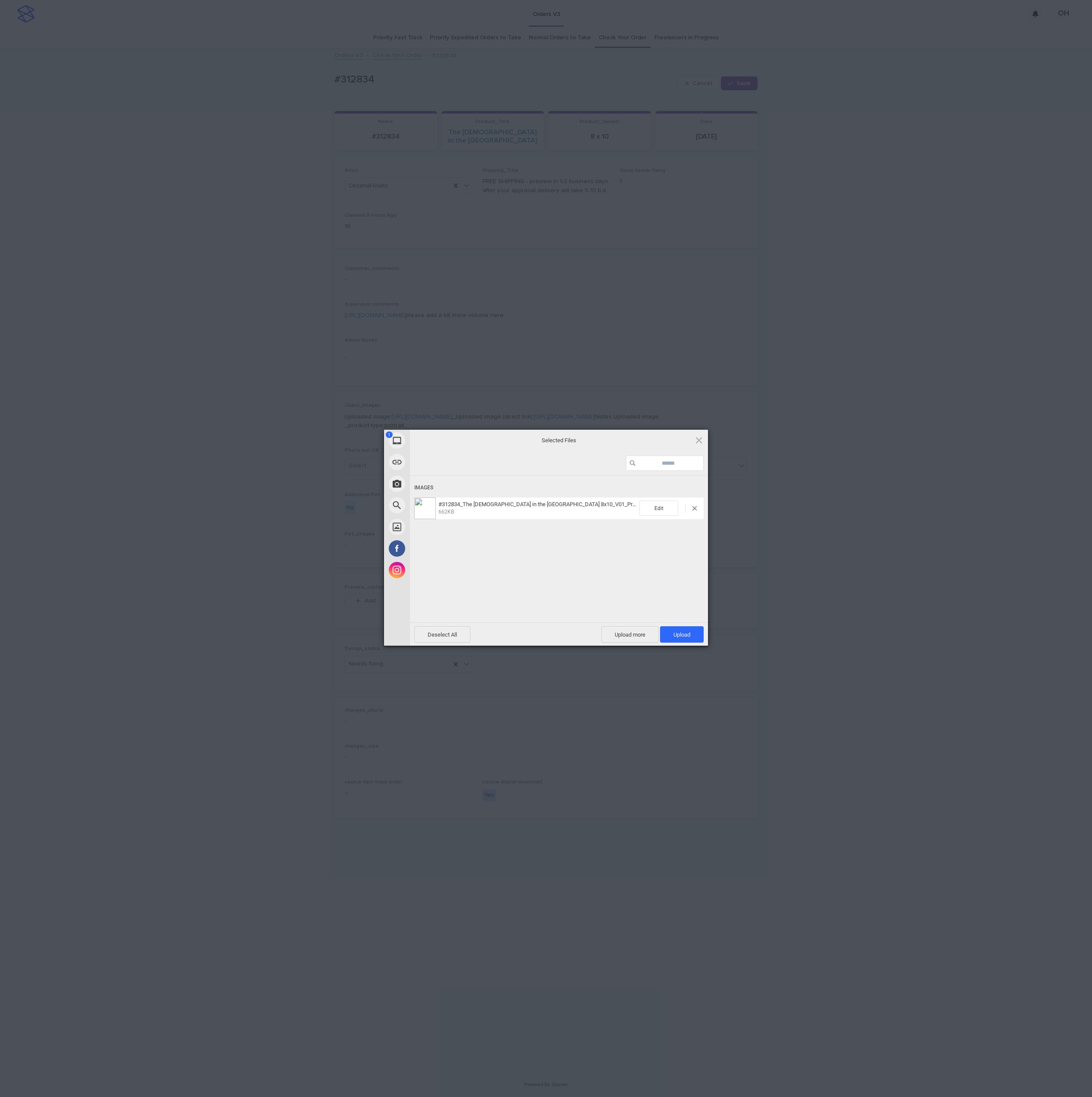
click at [681, 625] on div "Deselect All Upload more Upload 1" at bounding box center [559, 634] width 298 height 23
click at [685, 632] on span "Upload 1" at bounding box center [682, 634] width 17 height 7
click at [892, 490] on div "My Device Link (URL) Take Photo Web Search Unsplash Facebook Instagram Uploaded…" at bounding box center [546, 548] width 1092 height 1097
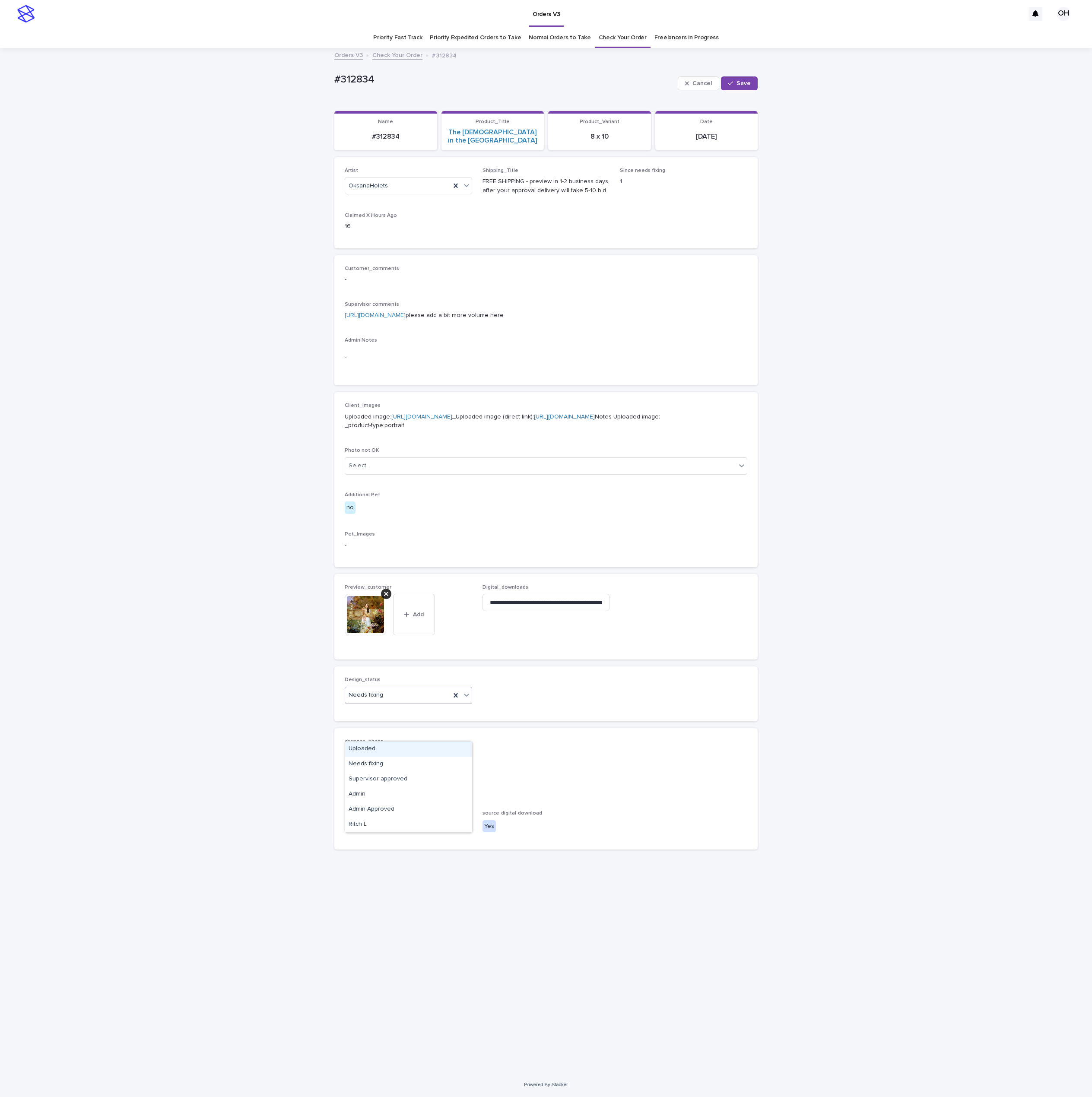
click at [465, 699] on icon at bounding box center [466, 695] width 8 height 8
click at [421, 745] on div "Uploaded" at bounding box center [408, 749] width 127 height 15
drag, startPoint x: 743, startPoint y: 87, endPoint x: 739, endPoint y: 86, distance: 4.1
click at [743, 87] on button "Save" at bounding box center [739, 83] width 37 height 14
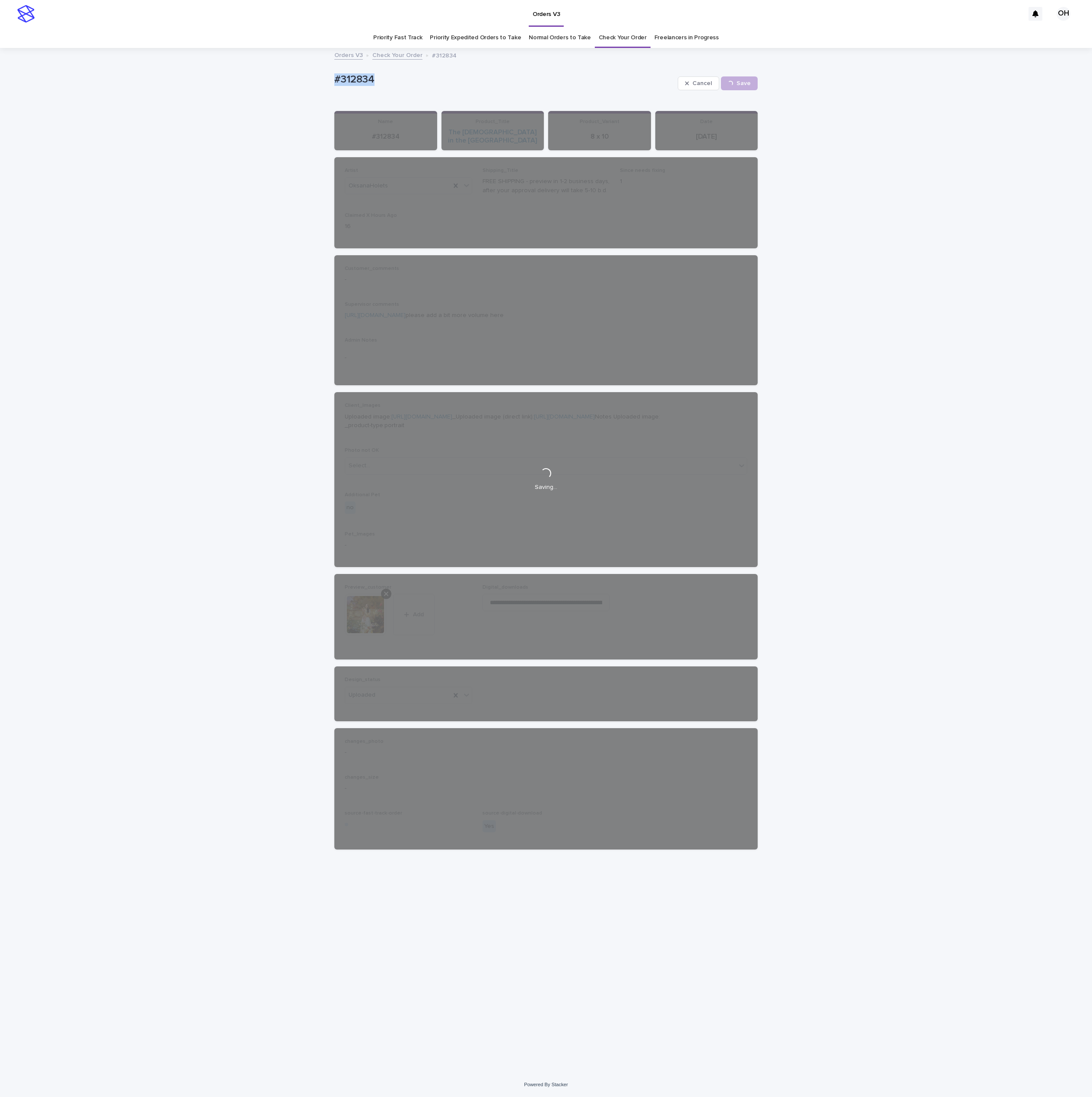
drag, startPoint x: 413, startPoint y: 74, endPoint x: 345, endPoint y: 72, distance: 68.0
click at [308, 72] on div "Loading... Saving… Loading... Saving… #312834 Cancel Save #312834 Cancel Loadin…" at bounding box center [546, 560] width 1092 height 1023
copy p "#312834"
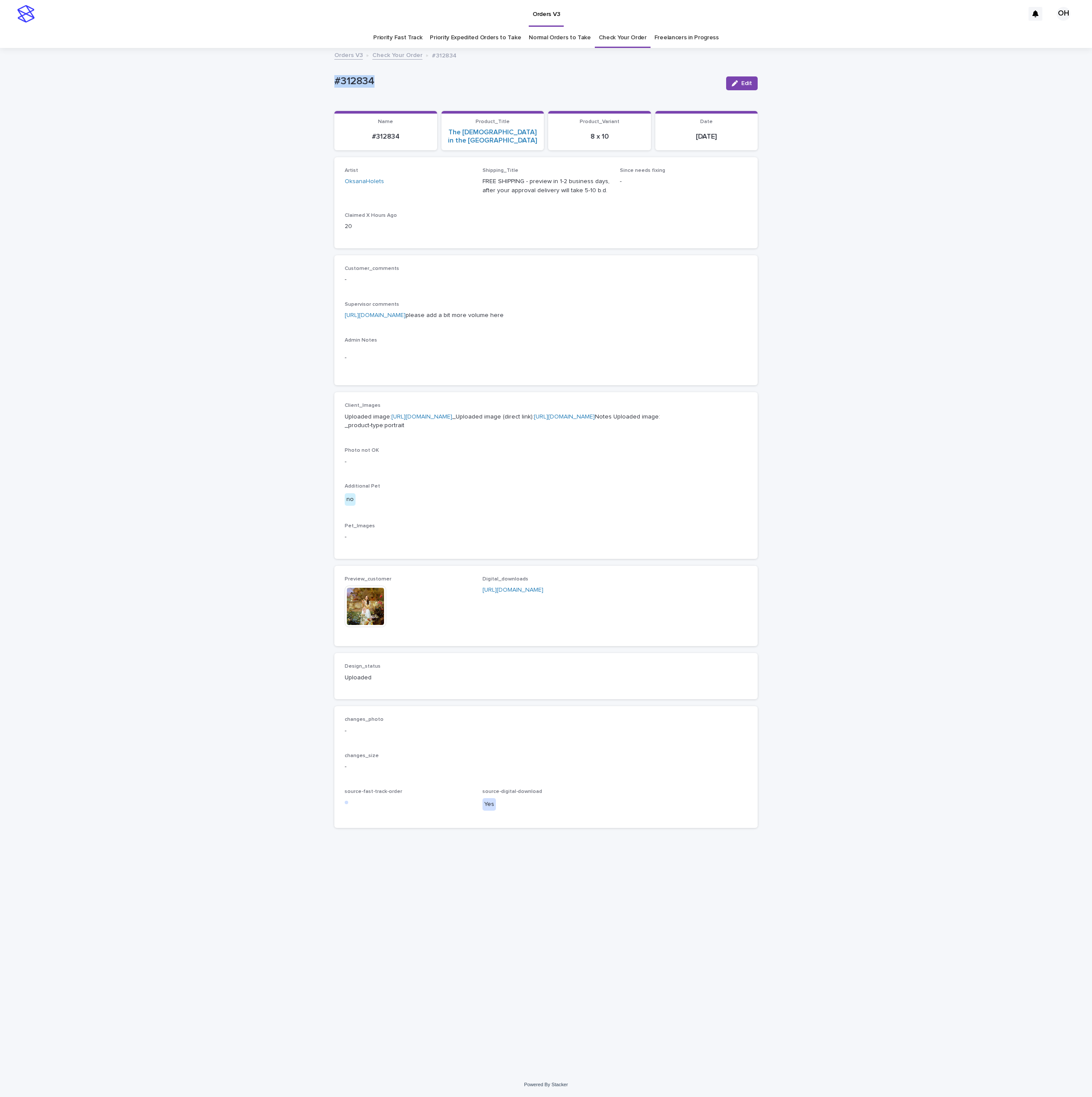
click at [621, 35] on link "Check Your Order" at bounding box center [623, 37] width 48 height 20
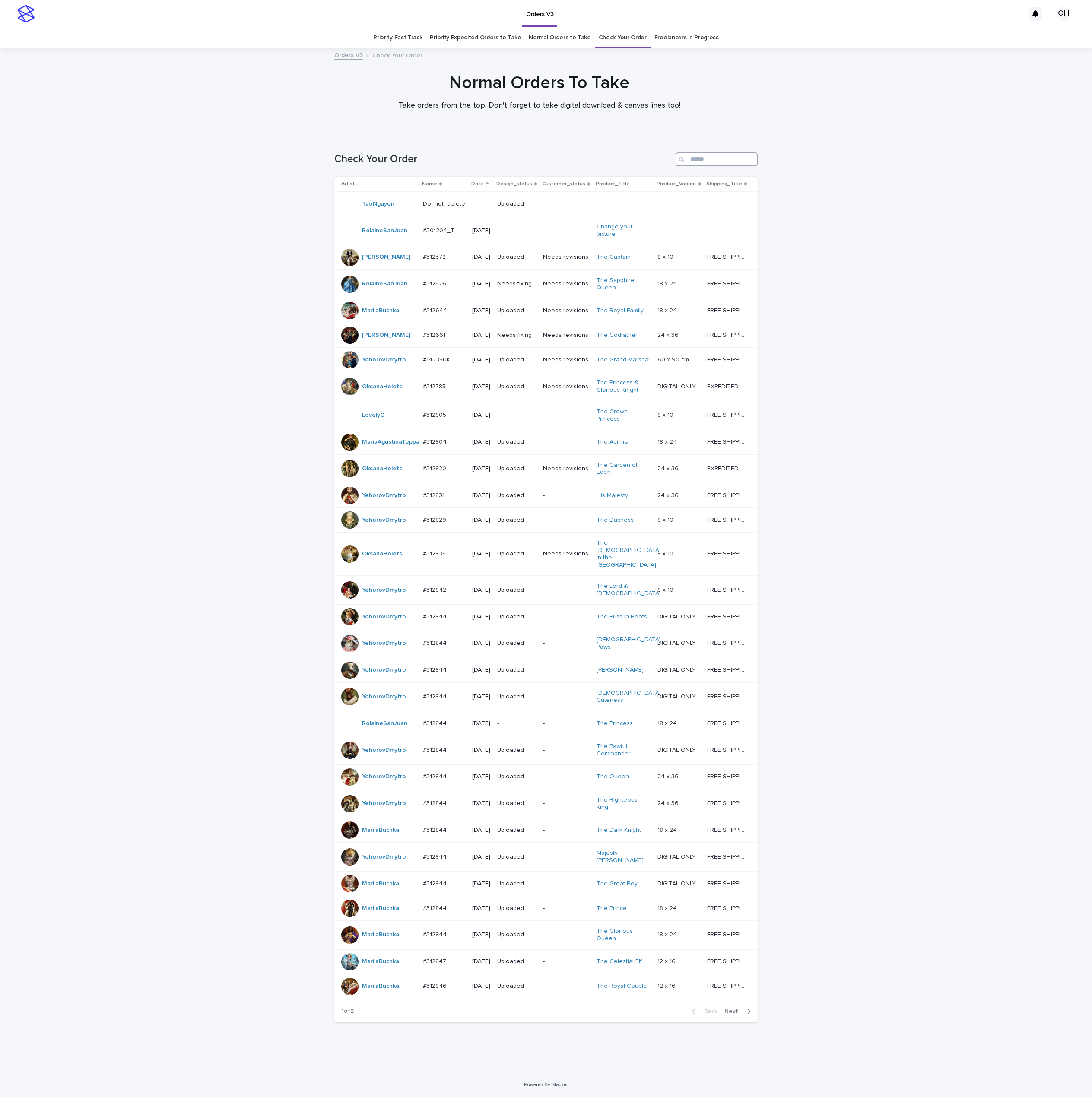
click at [712, 166] on input "Search" at bounding box center [717, 159] width 82 height 14
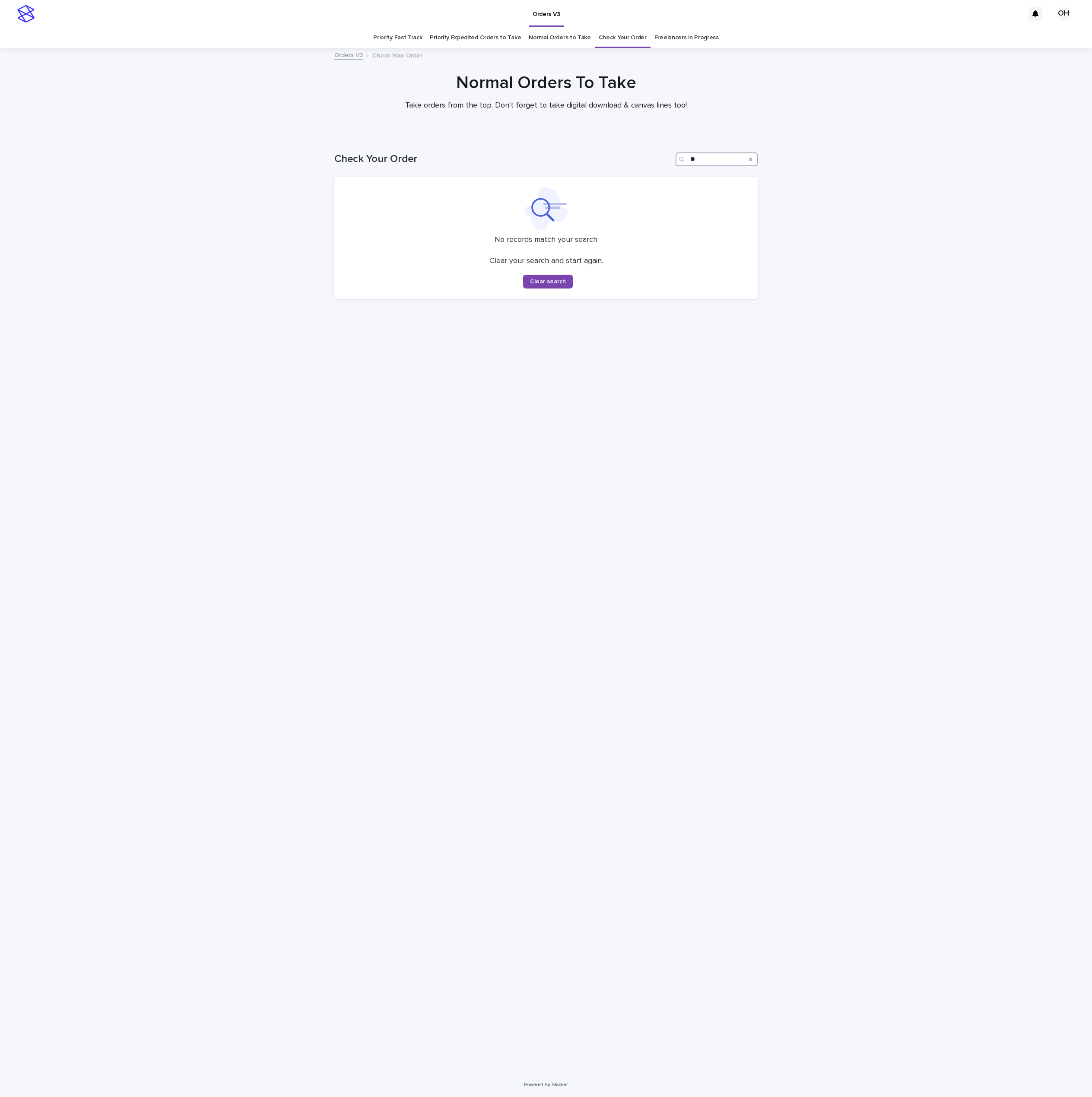
type input "*"
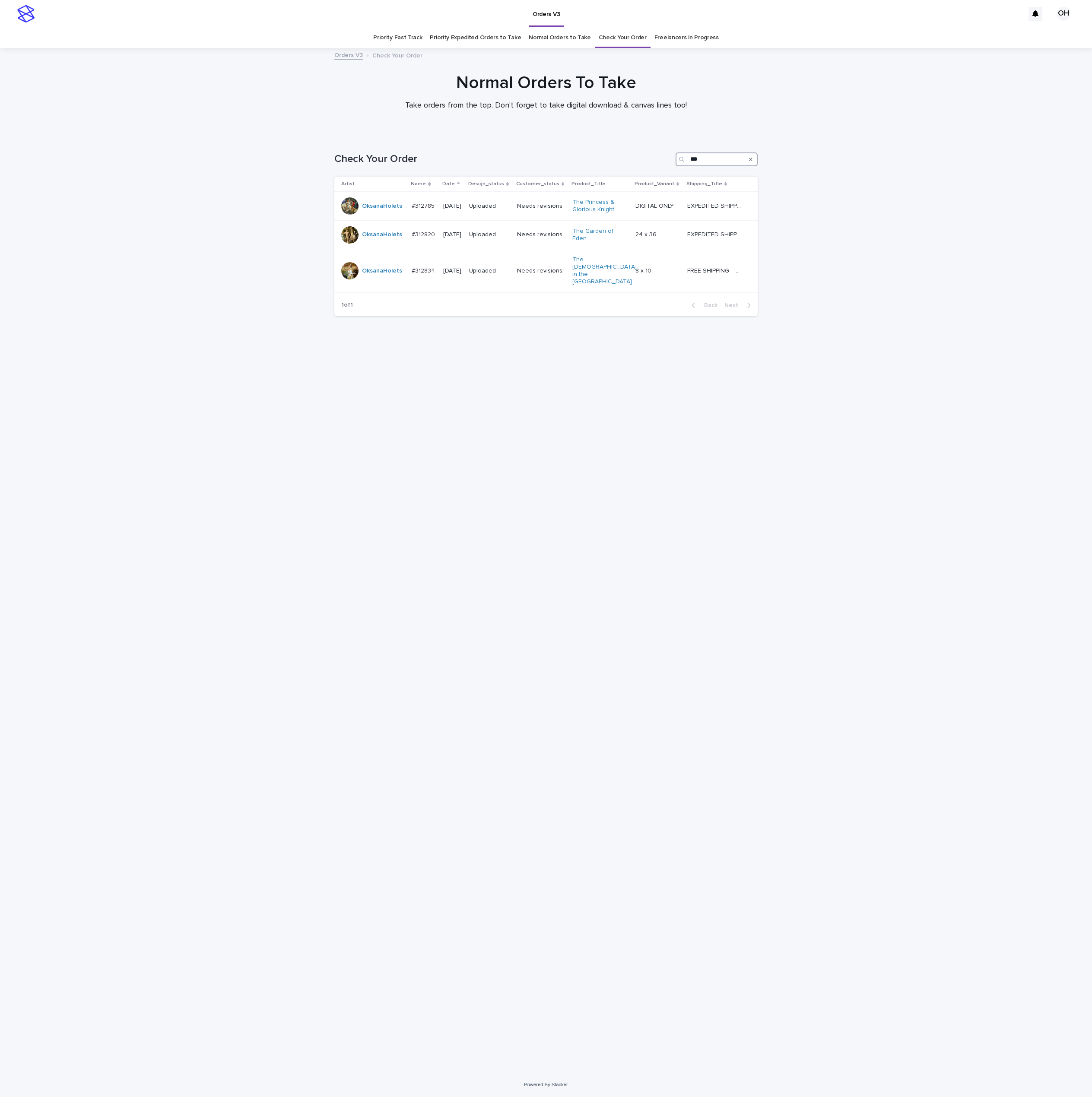
type input "***"
